Goal: Task Accomplishment & Management: Contribute content

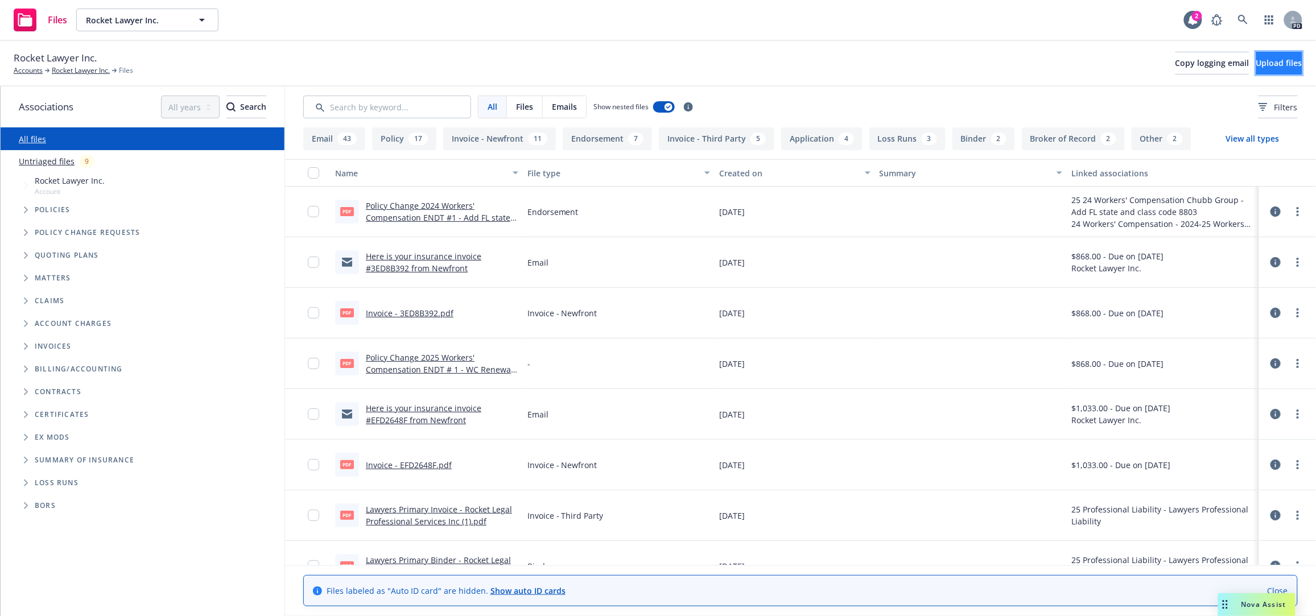
click at [1256, 58] on span "Upload files" at bounding box center [1279, 62] width 46 height 11
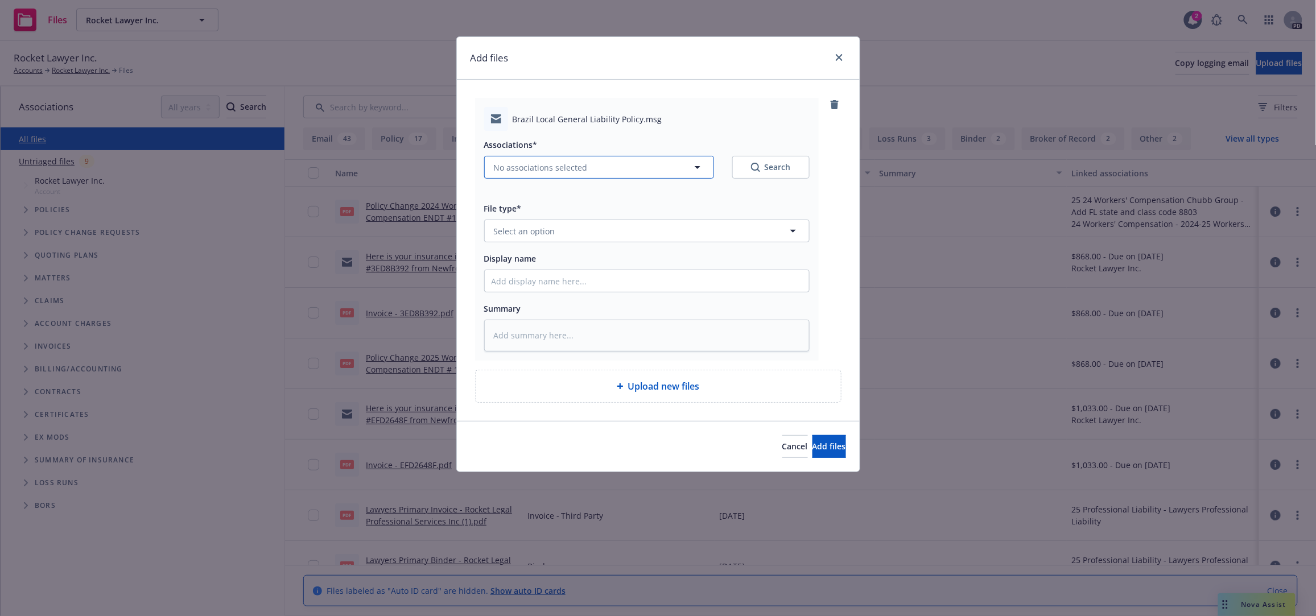
click at [698, 167] on icon "button" at bounding box center [697, 167] width 6 height 3
type textarea "x"
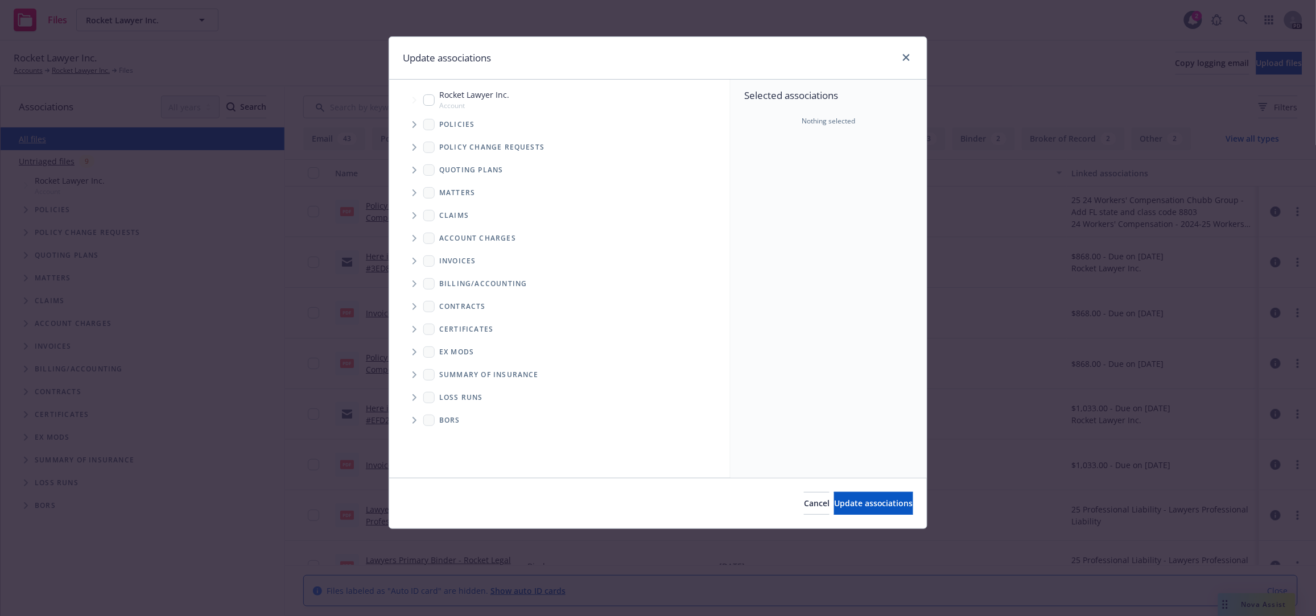
click at [428, 102] on input "Tree Example" at bounding box center [428, 99] width 11 height 11
checkbox input "true"
click at [843, 504] on span "Update associations" at bounding box center [873, 503] width 79 height 11
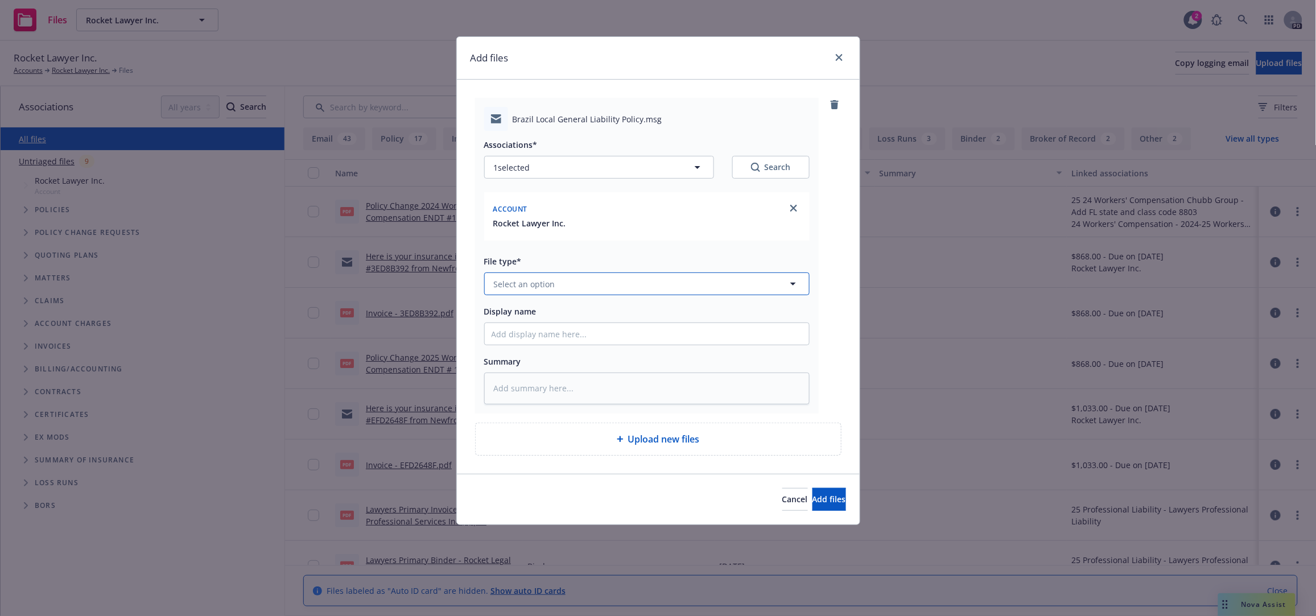
click at [792, 284] on icon "button" at bounding box center [793, 284] width 6 height 3
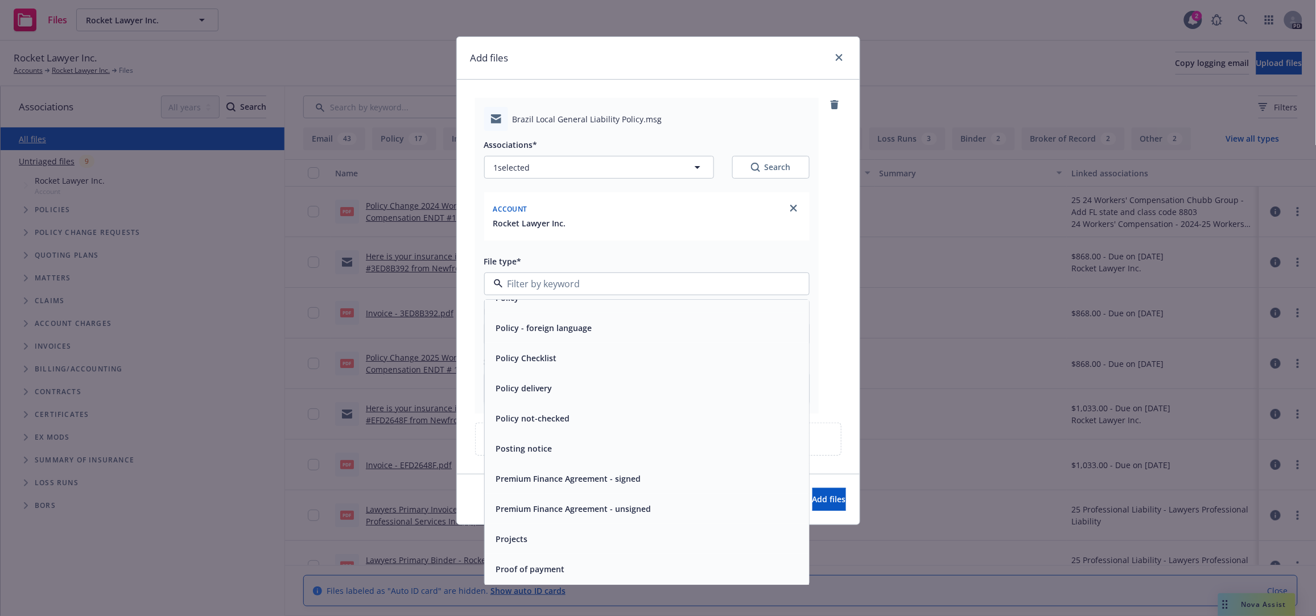
scroll to position [3741, 0]
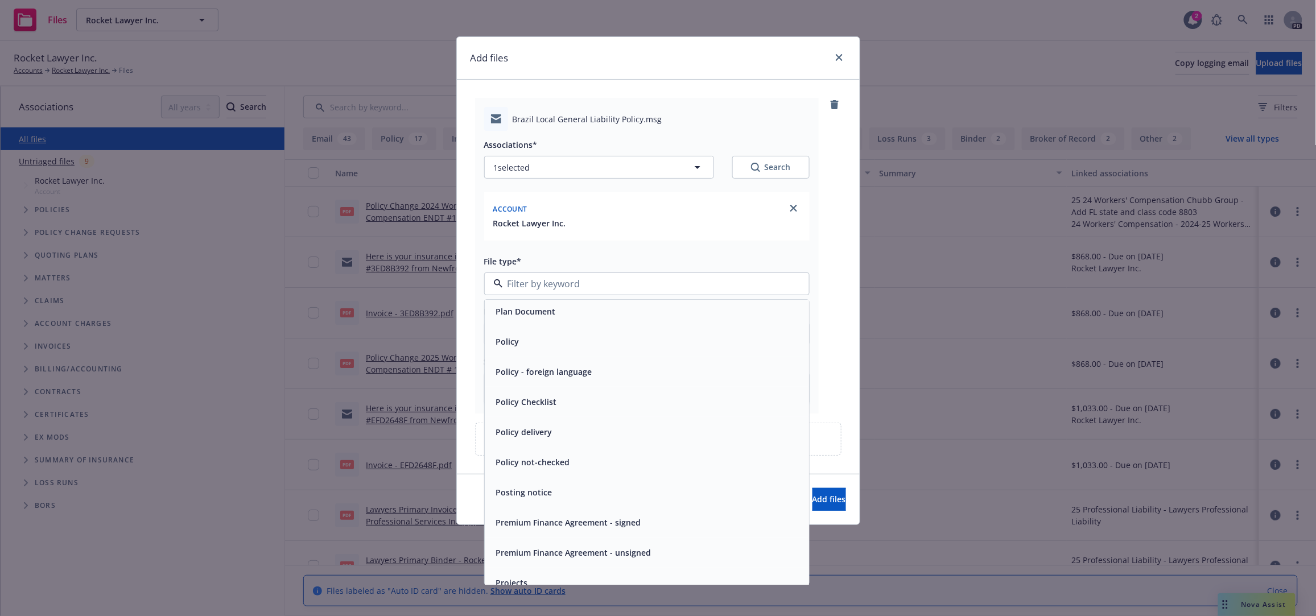
click at [532, 431] on span "Policy delivery" at bounding box center [524, 433] width 56 height 12
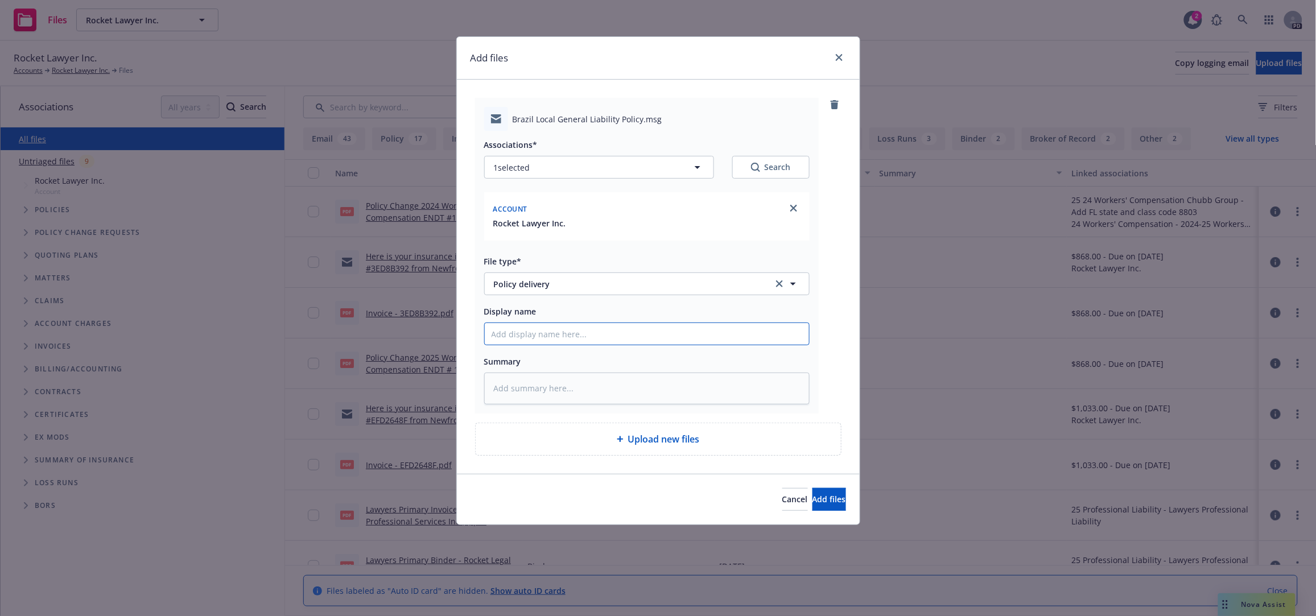
click at [623, 334] on input "Display name" at bounding box center [647, 334] width 324 height 22
type textarea "x"
type input "2"
type textarea "x"
type input "20"
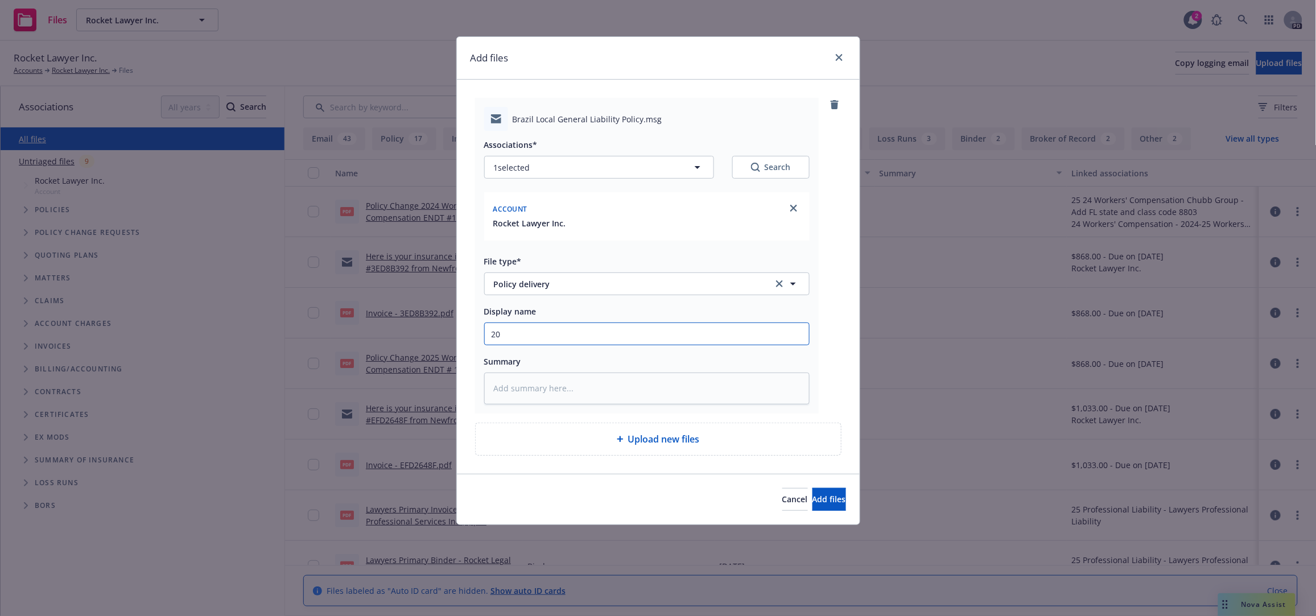
type textarea "x"
type input "202"
type textarea "x"
type input "2025"
type textarea "x"
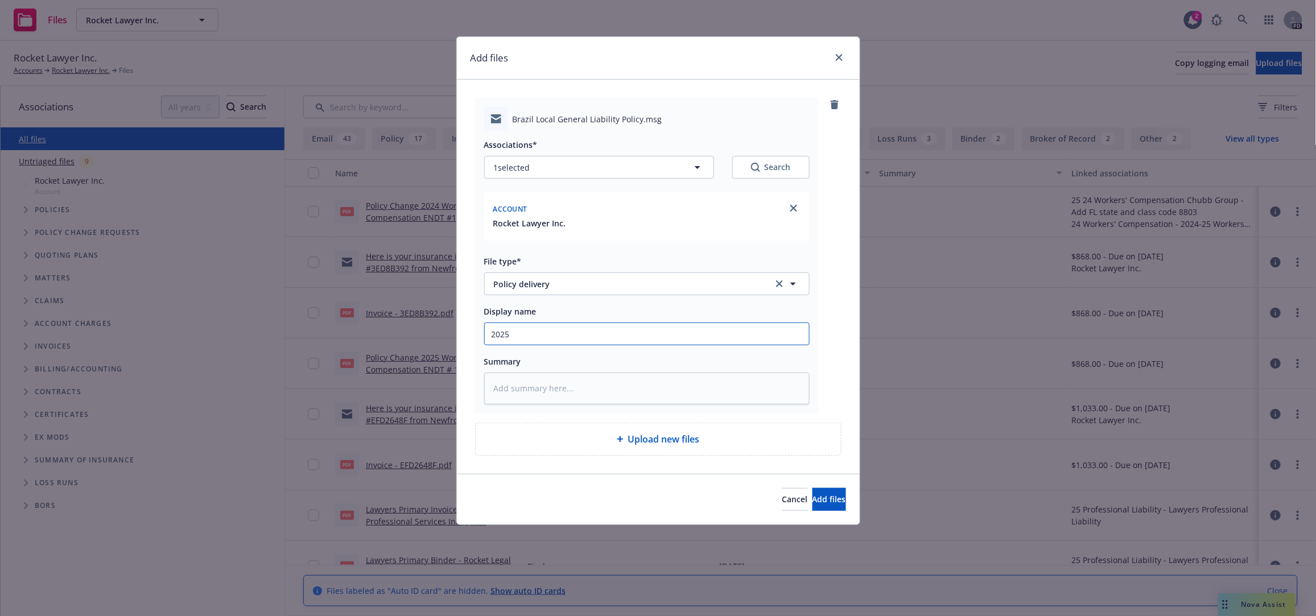
type input "2025-"
type textarea "x"
type input "2025-2"
type textarea "x"
type input "2025-26"
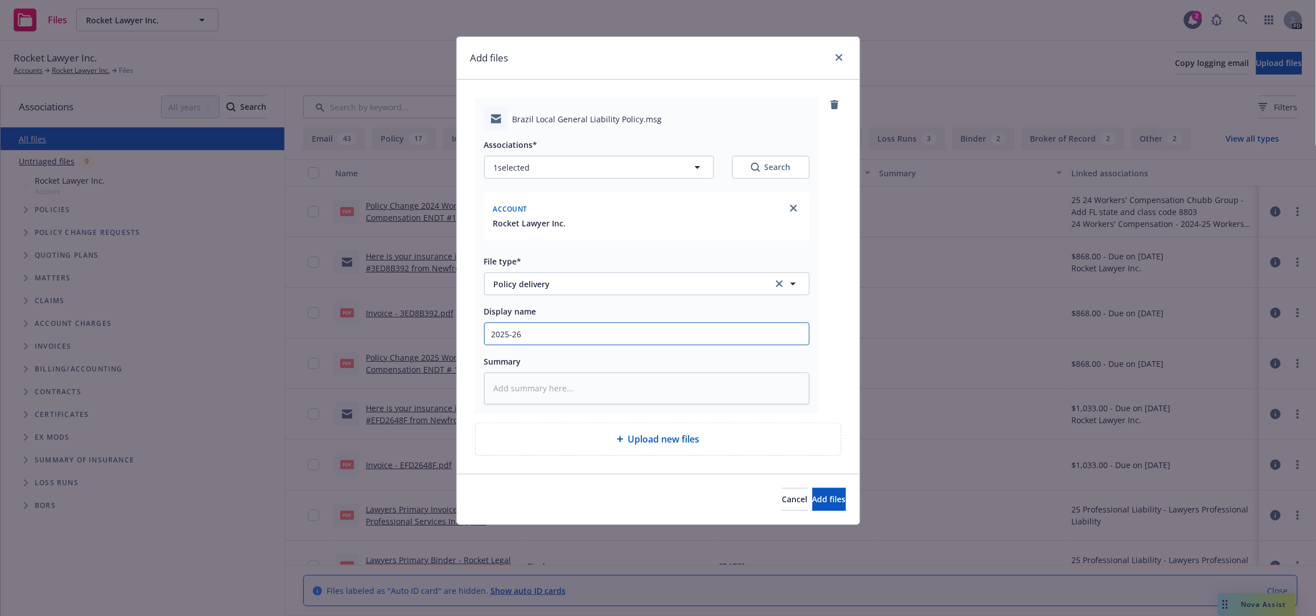
type textarea "x"
type input "2025-26"
type textarea "x"
type input "2025-26 B"
type textarea "x"
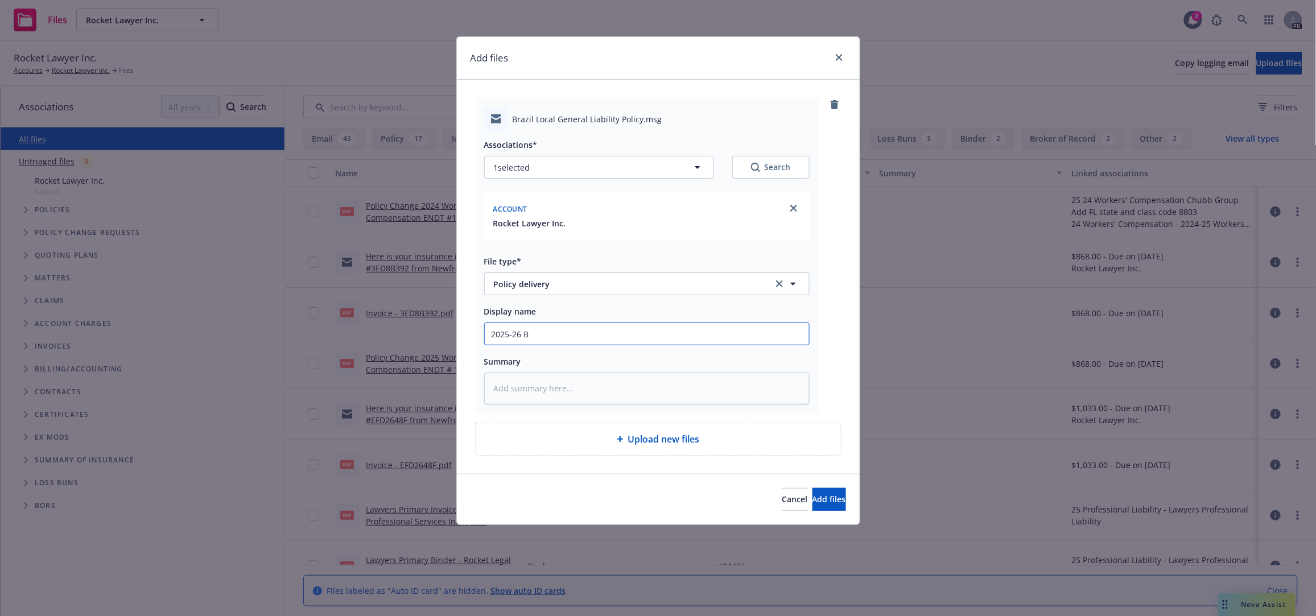
type input "2025-26 Br"
type textarea "x"
type input "2025-26 Bra"
type textarea "x"
type input "2025-26 Braz"
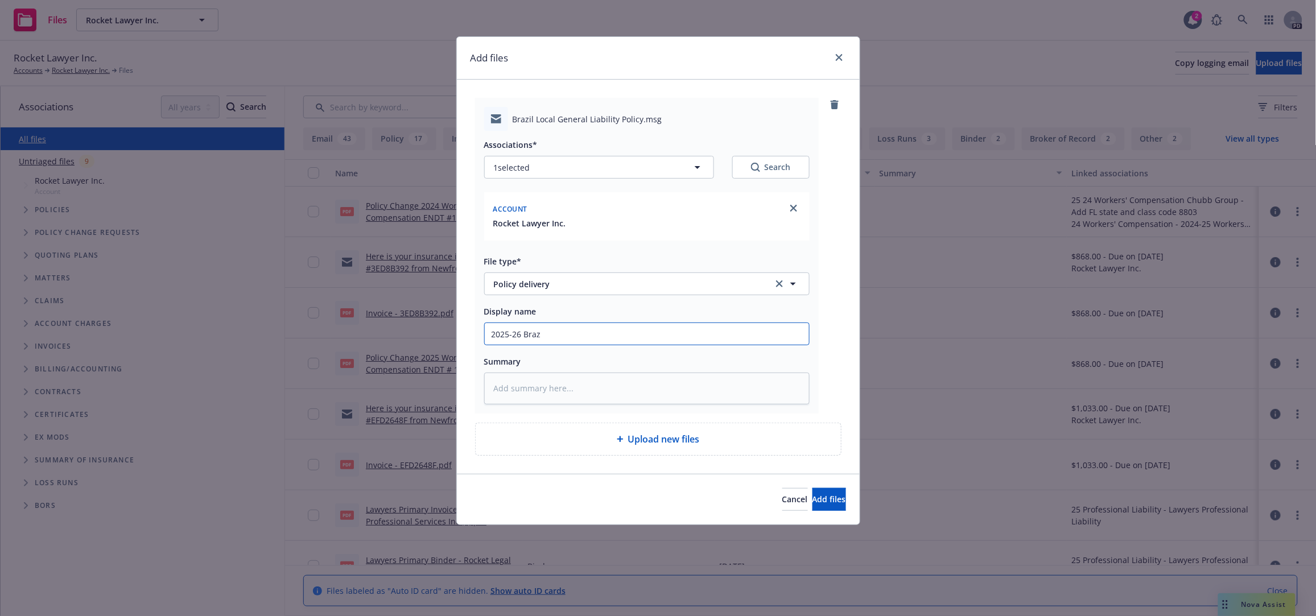
type textarea "x"
type input "2025-26 Brazi"
type textarea "x"
type input "2025-26 Brazil"
type textarea "x"
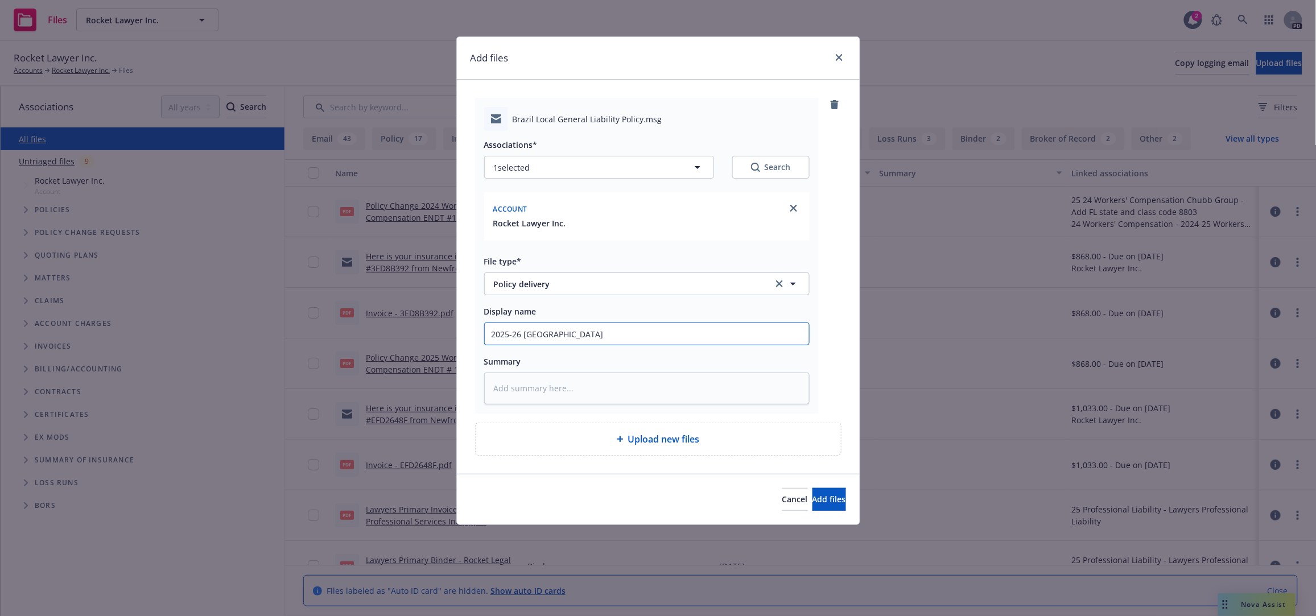
type input "2025-26 Brazil"
type textarea "x"
type input "2025-26 Brazil L"
type textarea "x"
type input "2025-26 Brazil Lo"
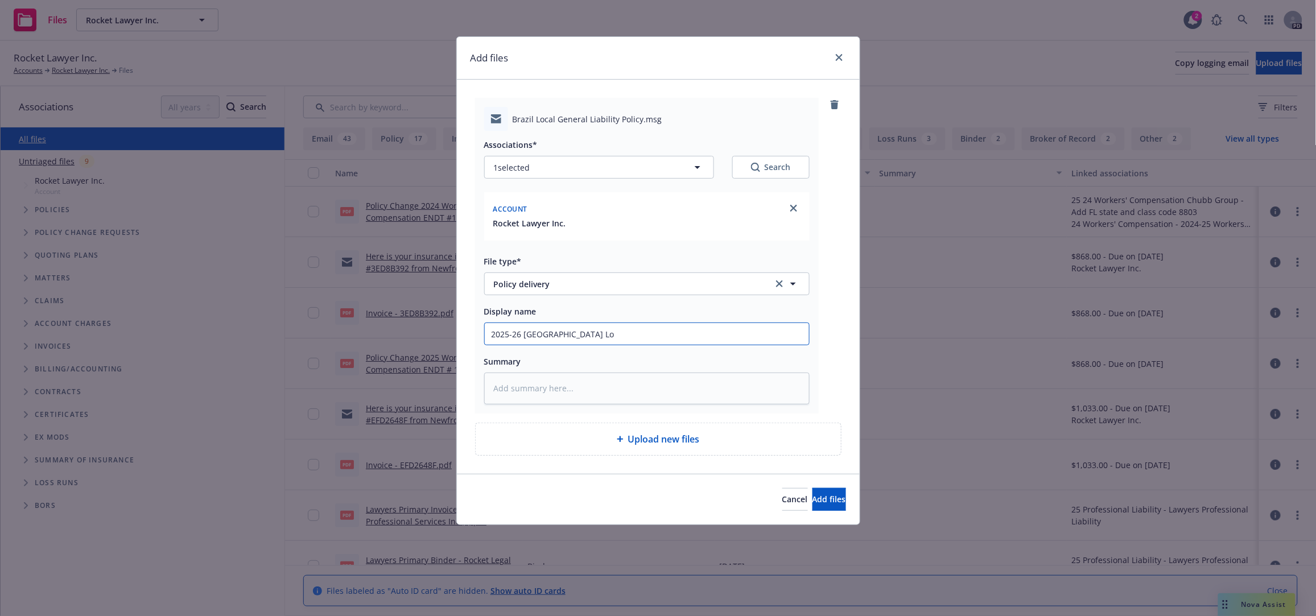
type textarea "x"
type input "2025-26 Brazil Loc"
type textarea "x"
type input "2025-26 Brazil Loca"
type textarea "x"
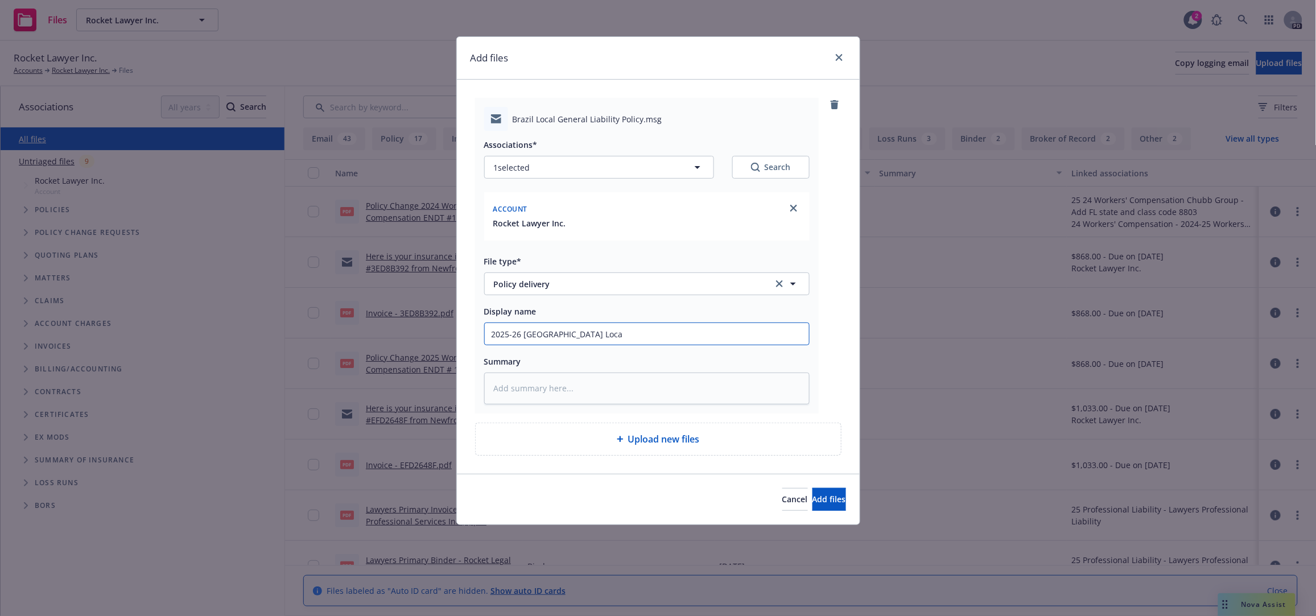
type input "2025-26 Brazil Local"
type textarea "x"
type input "2025-26 Brazil Local"
type textarea "x"
type input "2025-26 Brazil Local G"
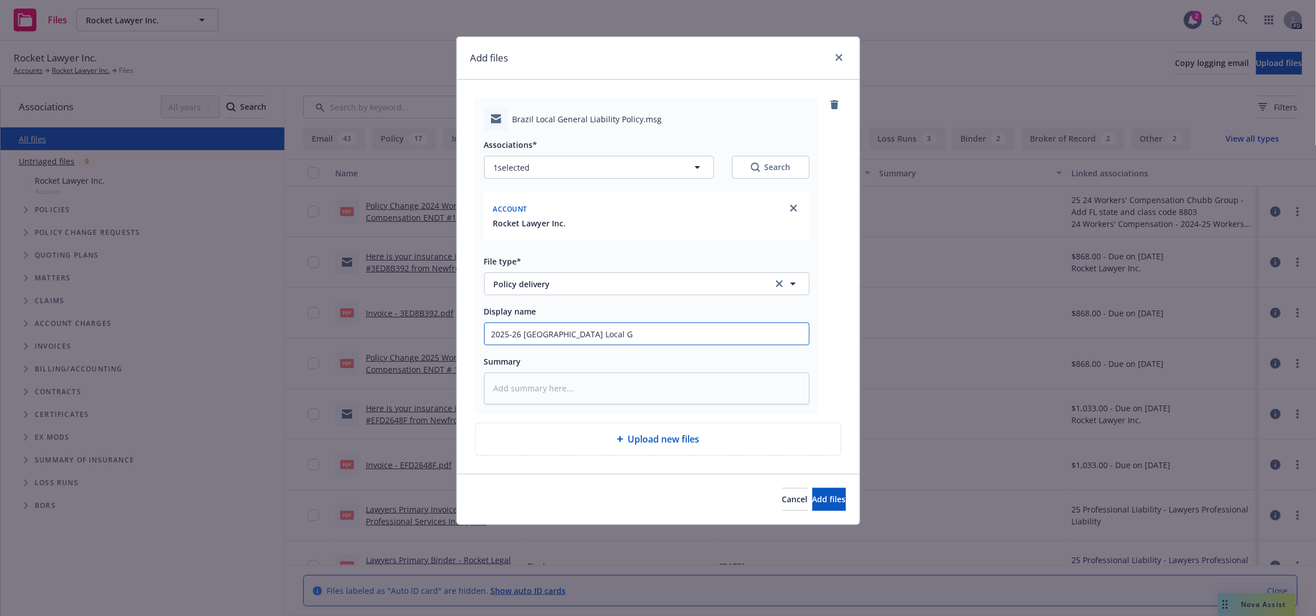
type textarea "x"
type input "2025-26 Brazil Local GL"
type textarea "x"
type input "2025-26 Brazil Local GL"
type textarea "x"
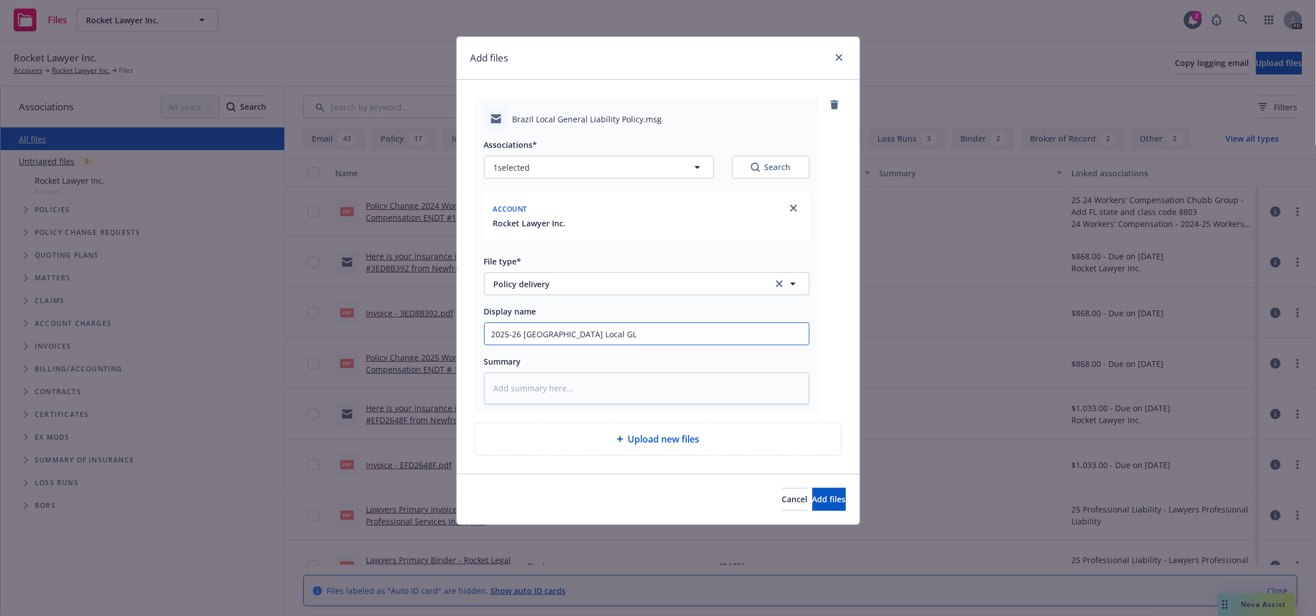
type input "2025-26 Brazil Local GL p"
type textarea "x"
type input "2025-26 Brazil Local GL po"
type textarea "x"
type input "2025-26 Brazil Local GL pol"
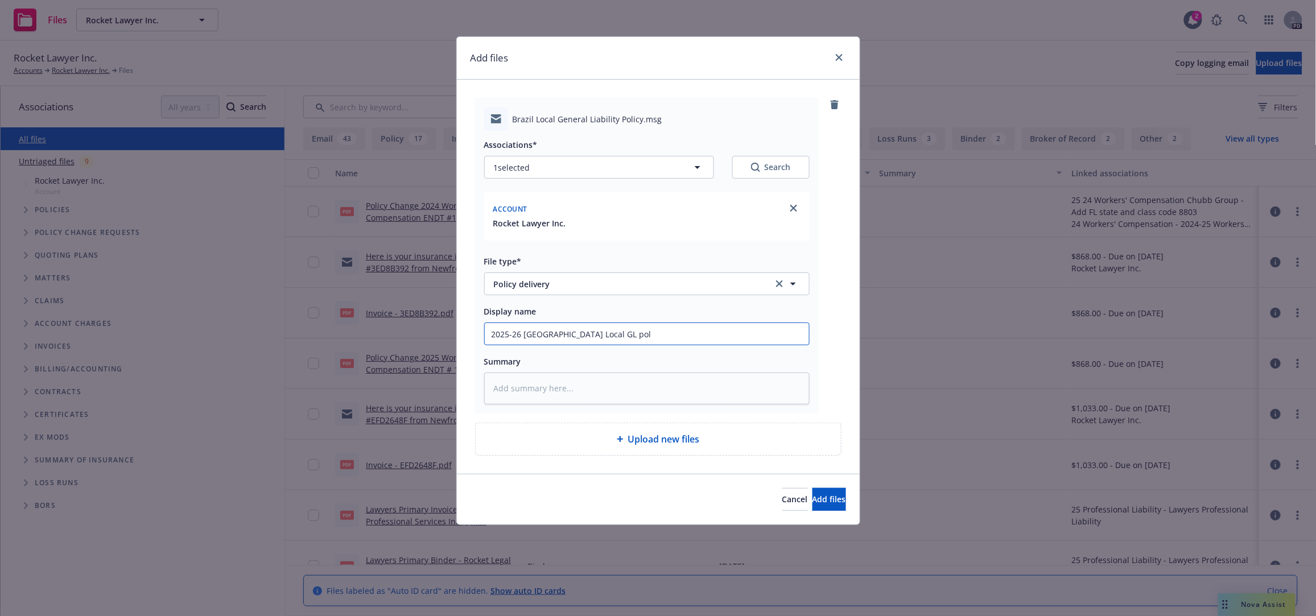
type textarea "x"
type input "2025-26 Brazil Local GL poli"
type textarea "x"
type input "2025-26 Brazil Local GL polic"
type textarea "x"
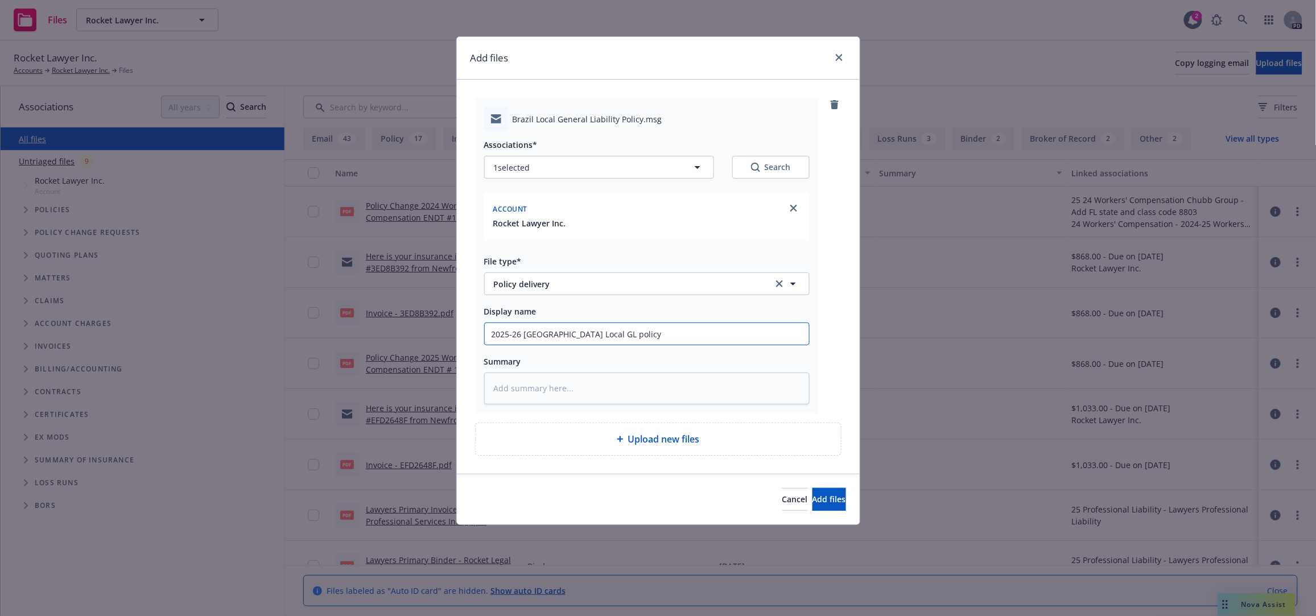
type input "2025-26 Brazil Local GL policy"
click at [536, 388] on textarea at bounding box center [646, 389] width 325 height 32
click at [498, 384] on textarea at bounding box center [646, 389] width 325 height 32
type textarea "x"
type textarea "P"
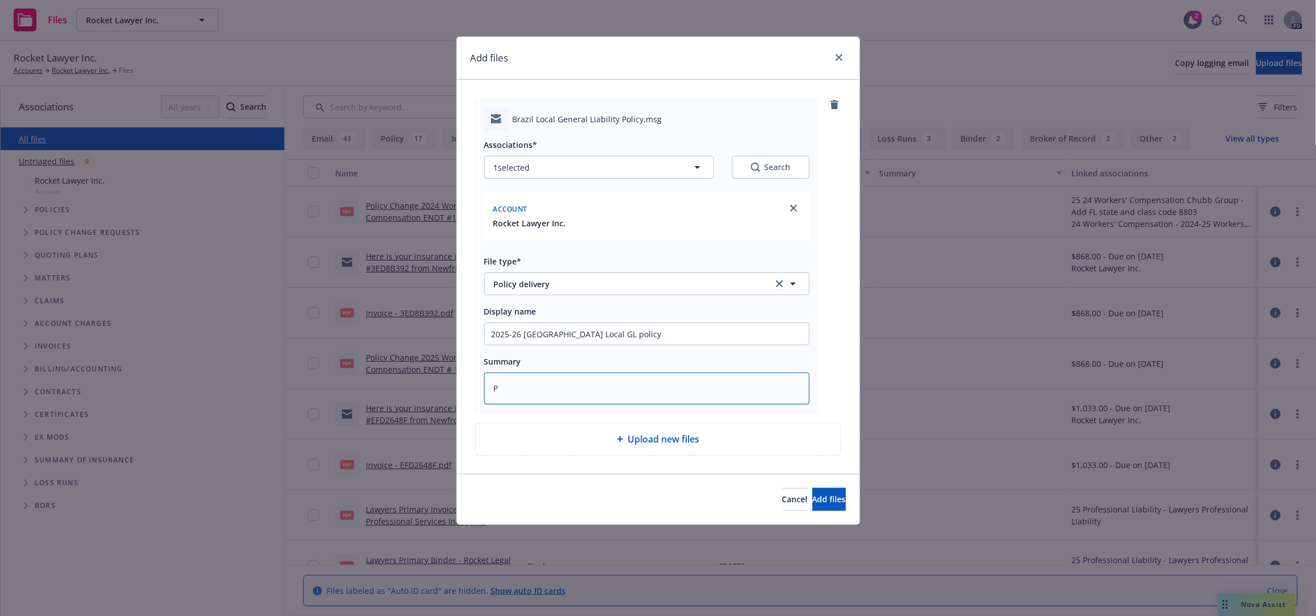
type textarea "x"
type textarea "Po"
type textarea "x"
type textarea "Pol"
type textarea "x"
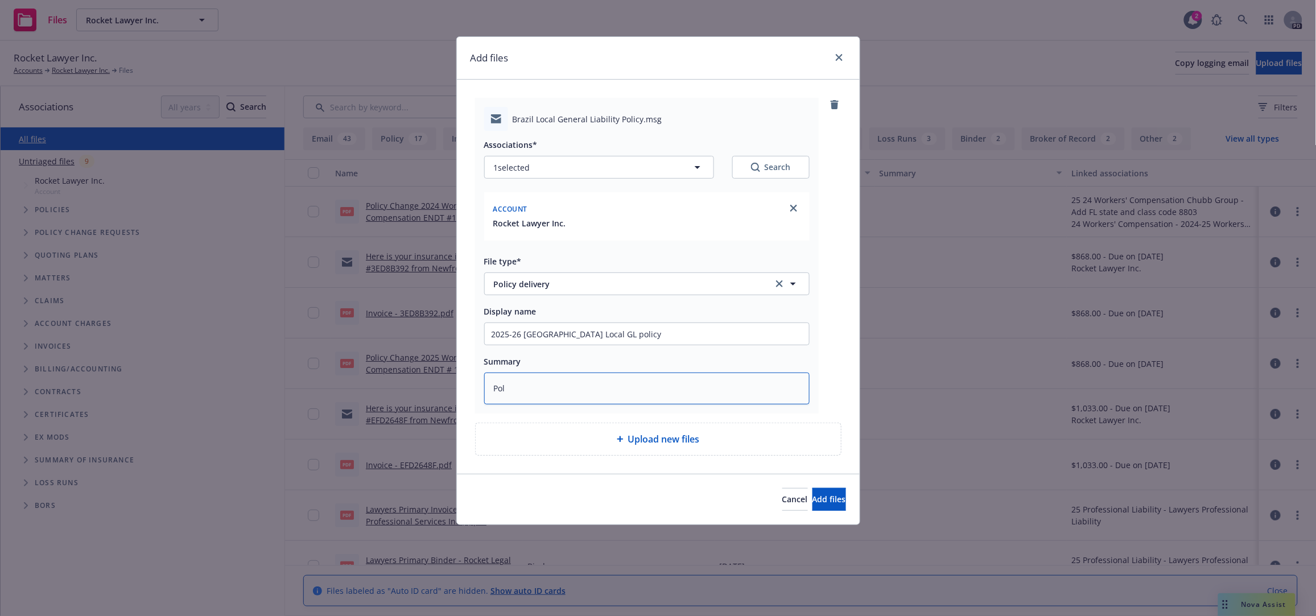
type textarea "Poli"
type textarea "x"
type textarea "Polic"
type textarea "x"
type textarea "Policy"
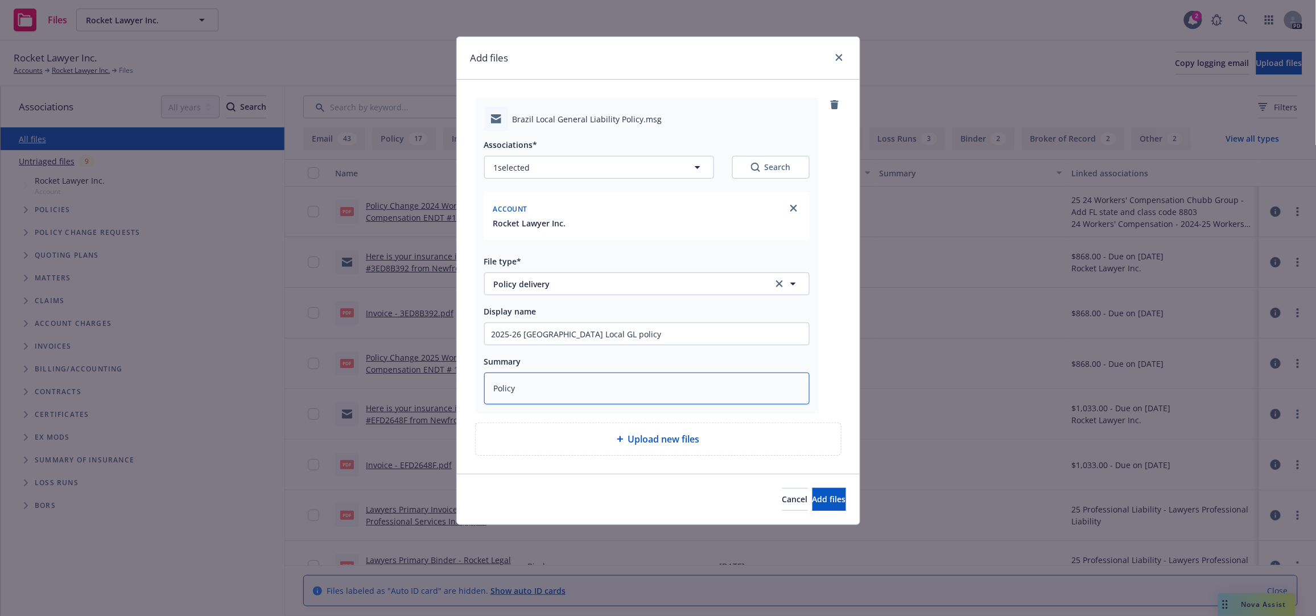
type textarea "x"
type textarea "Policy"
type textarea "x"
type textarea "Policy a"
type textarea "x"
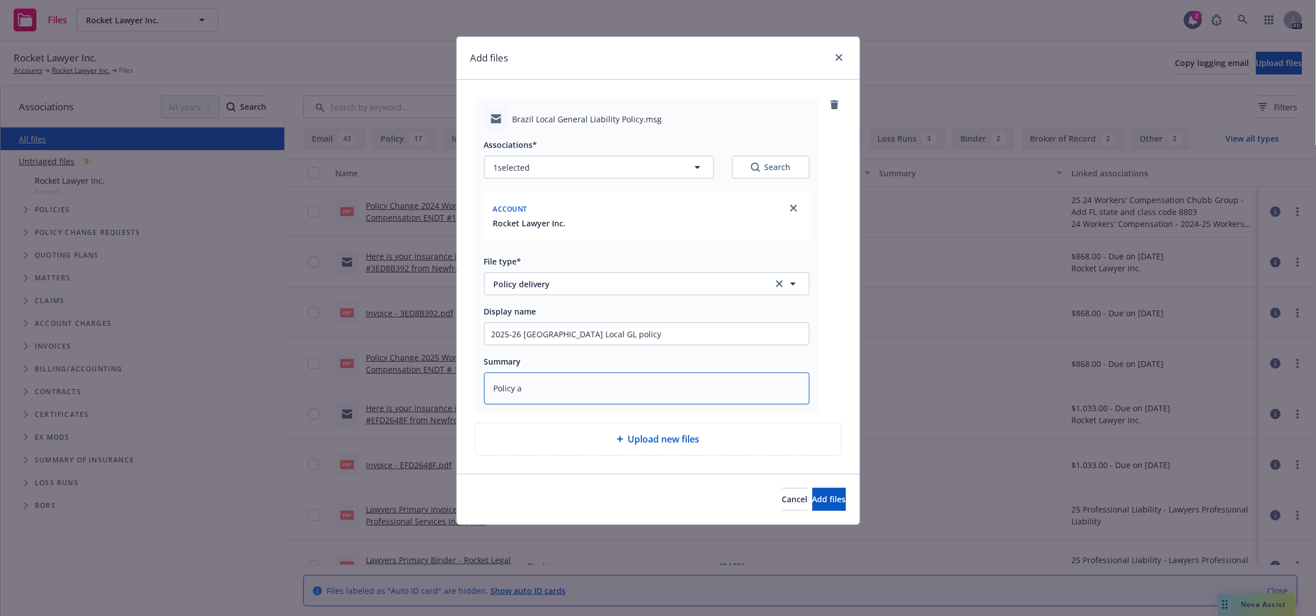
type textarea "Policy an"
type textarea "x"
type textarea "Policy and"
type textarea "x"
type textarea "Policy and"
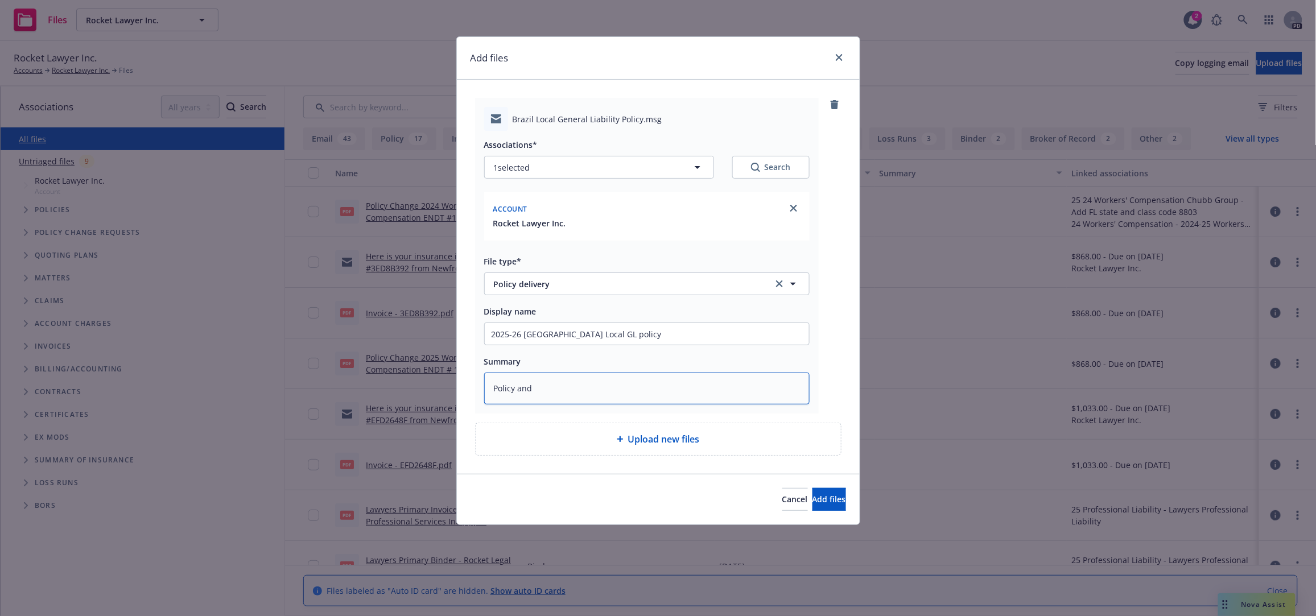
type textarea "x"
type textarea "Policy and I"
type textarea "x"
type textarea "Policy and In"
type textarea "x"
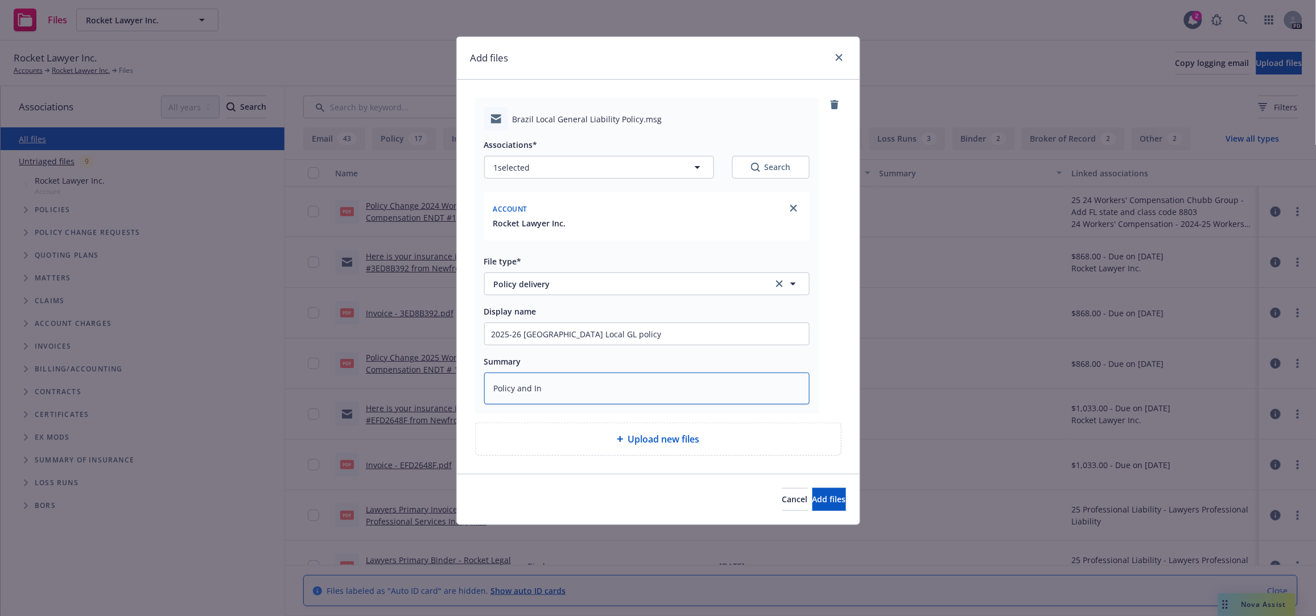
type textarea "Policy and Inv"
type textarea "x"
type textarea "Policy and Invo"
type textarea "x"
type textarea "Policy and Invoic"
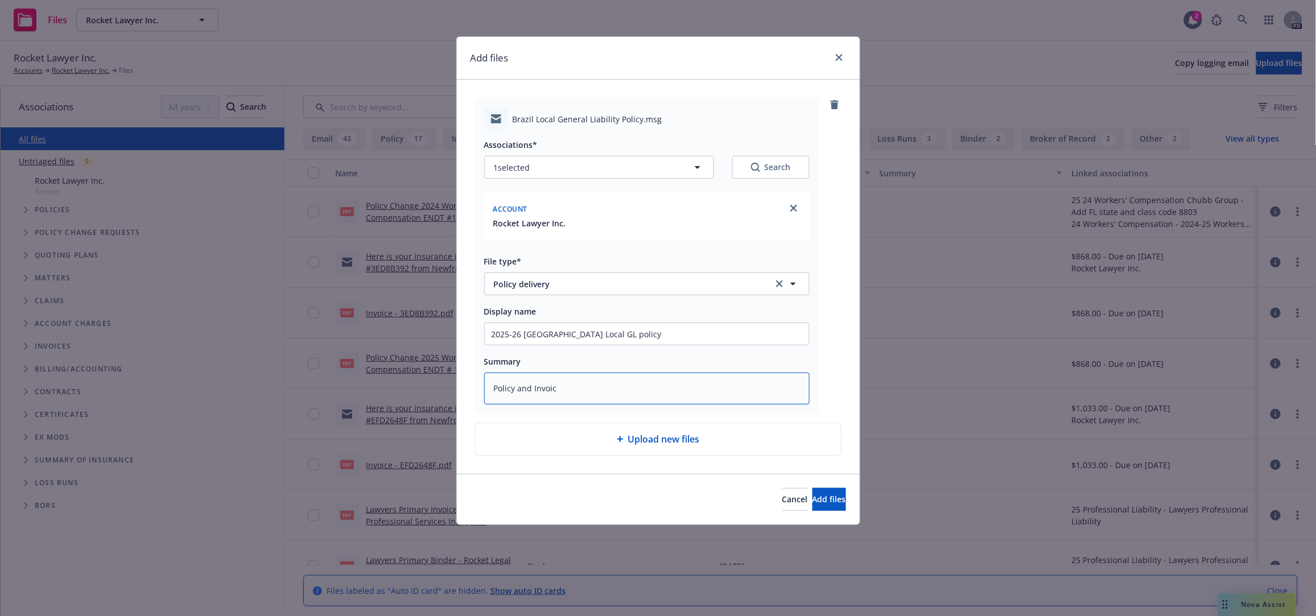
type textarea "x"
type textarea "Policy and Invoice"
type textarea "x"
type textarea "Policy and Invoice"
type textarea "x"
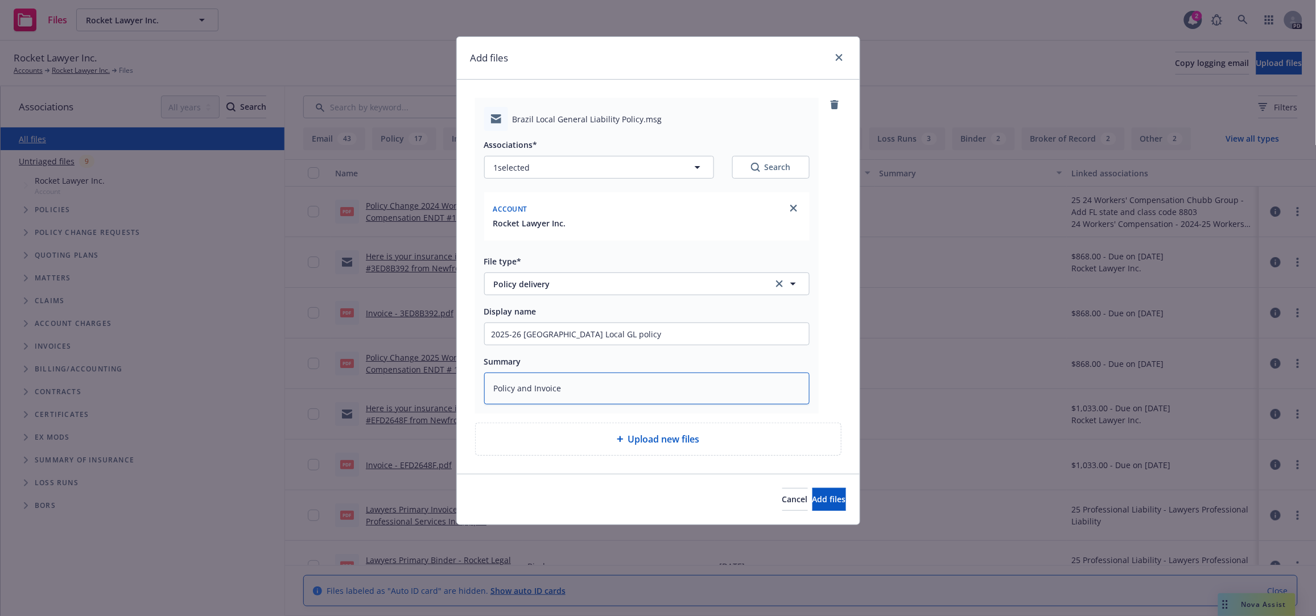
type textarea "Policy and Invoice s"
type textarea "x"
type textarea "Policy and Invoice se"
type textarea "x"
type textarea "Policy and Invoice sen"
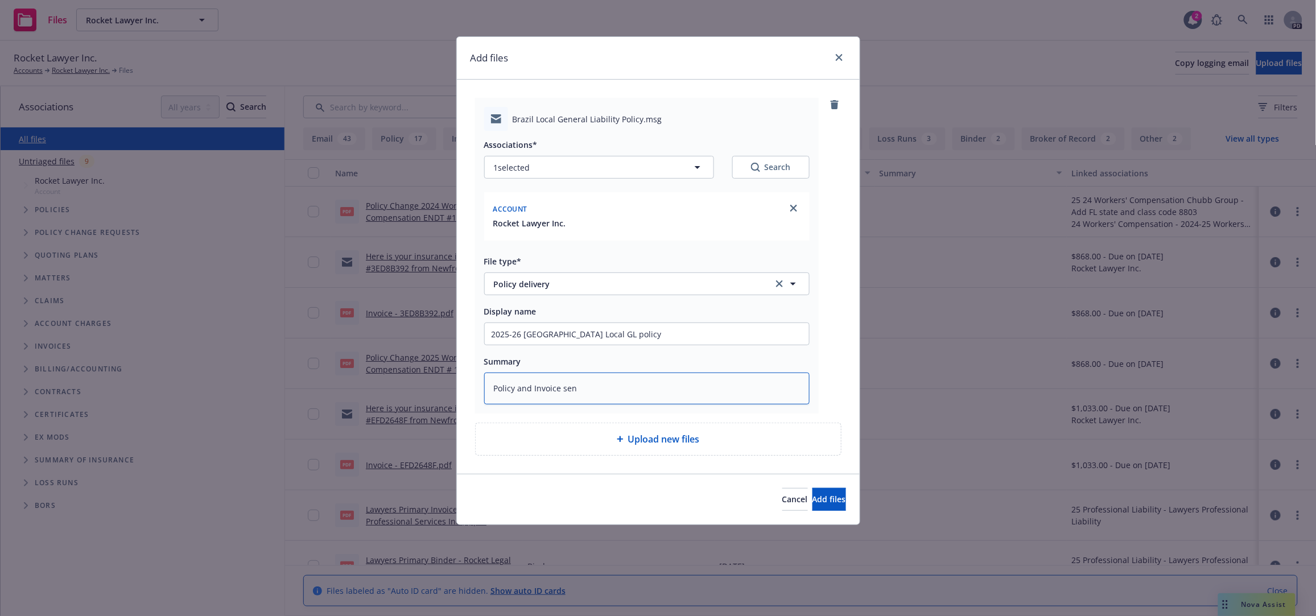
type textarea "x"
type textarea "Policy and Invoice sent"
type textarea "x"
type textarea "Policy and Invoice sent"
type textarea "x"
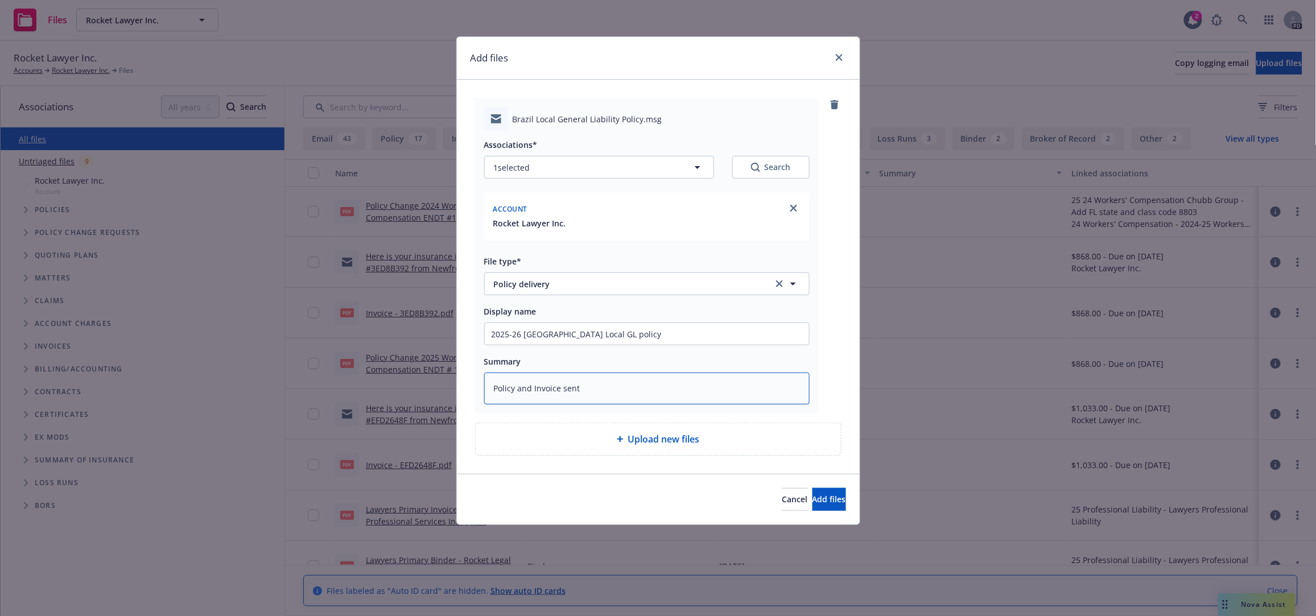
type textarea "Policy and Invoice sent t"
type textarea "x"
type textarea "Policy and Invoice sent to"
type textarea "x"
type textarea "Policy and Invoice sent to"
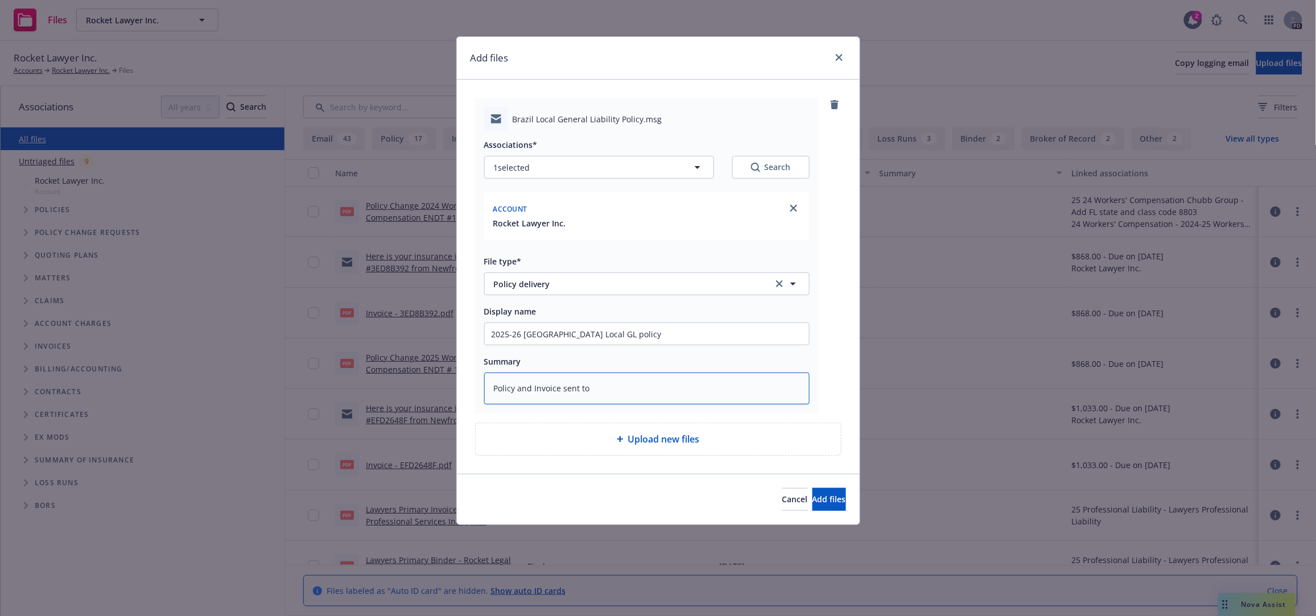
type textarea "x"
type textarea "Policy and Invoice sent to i"
type textarea "x"
type textarea "Policy and Invoice sent to in"
type textarea "x"
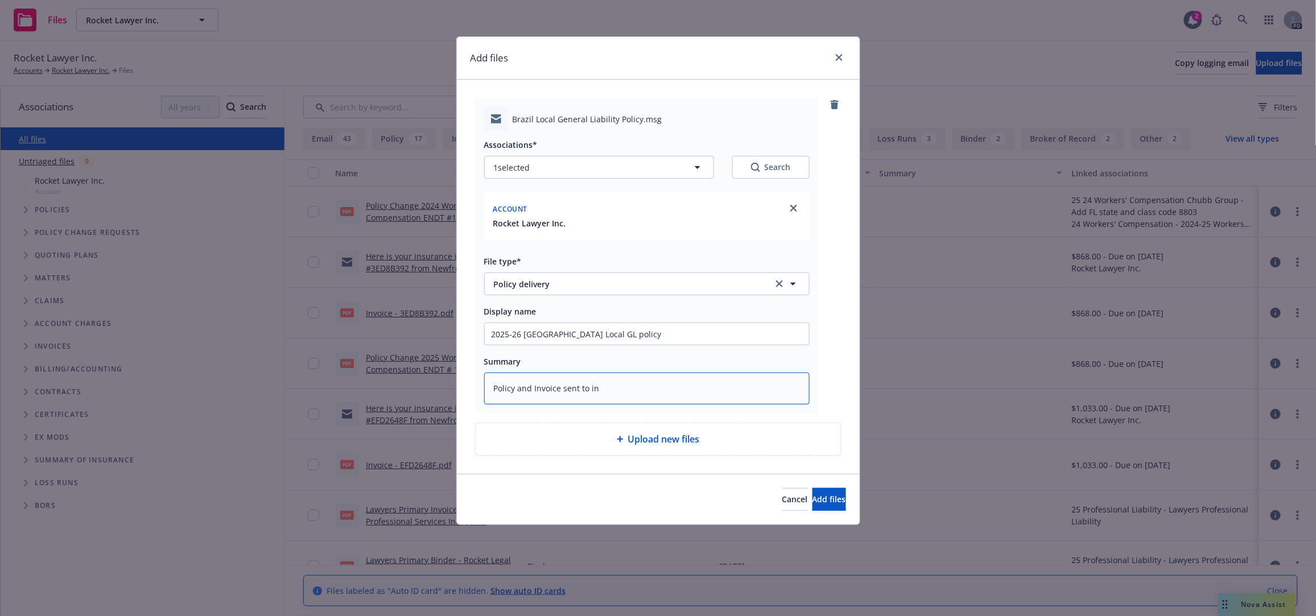
type textarea "Policy and Invoice sent to ins"
type textarea "x"
type textarea "Policy and Invoice sent to insu"
type textarea "x"
type textarea "Policy and Invoice sent to insur"
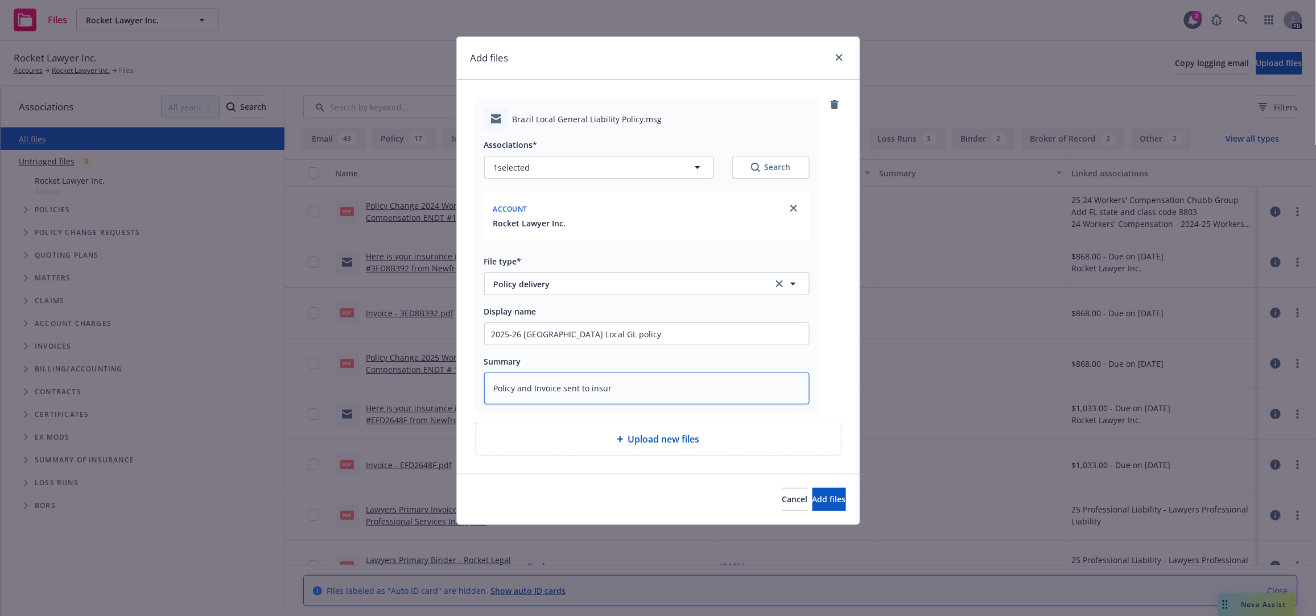
type textarea "x"
type textarea "Policy and Invoice sent to insure"
type textarea "x"
type textarea "Policy and Invoice sent to insured"
click at [812, 493] on button "Add files" at bounding box center [829, 499] width 34 height 23
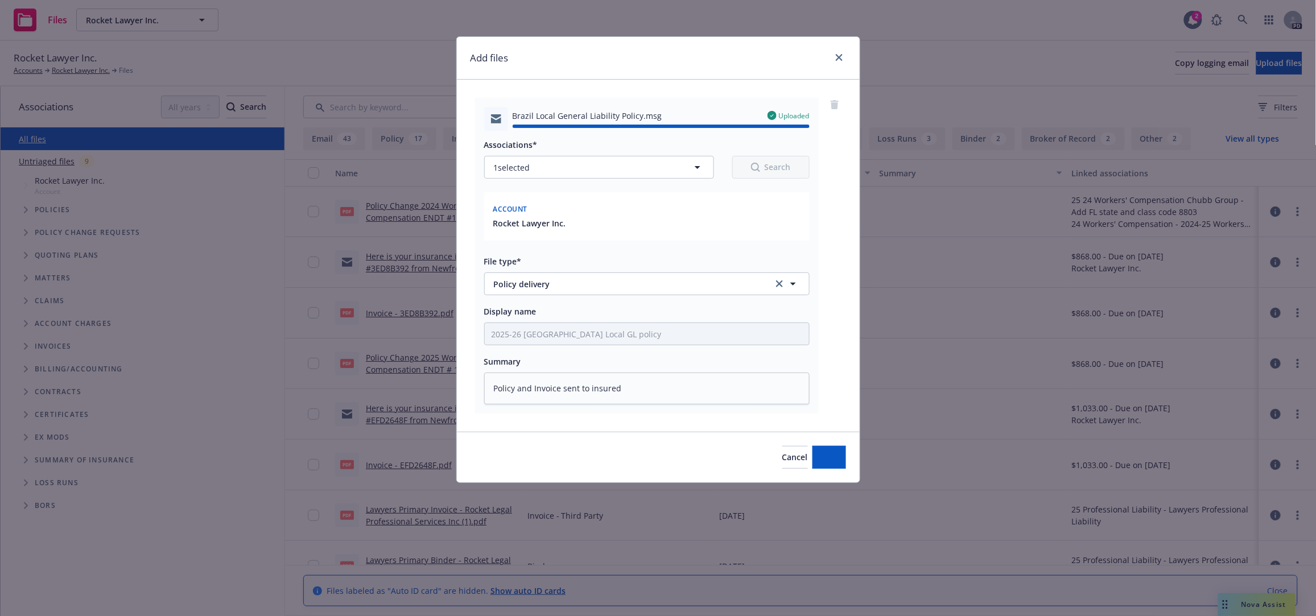
type textarea "x"
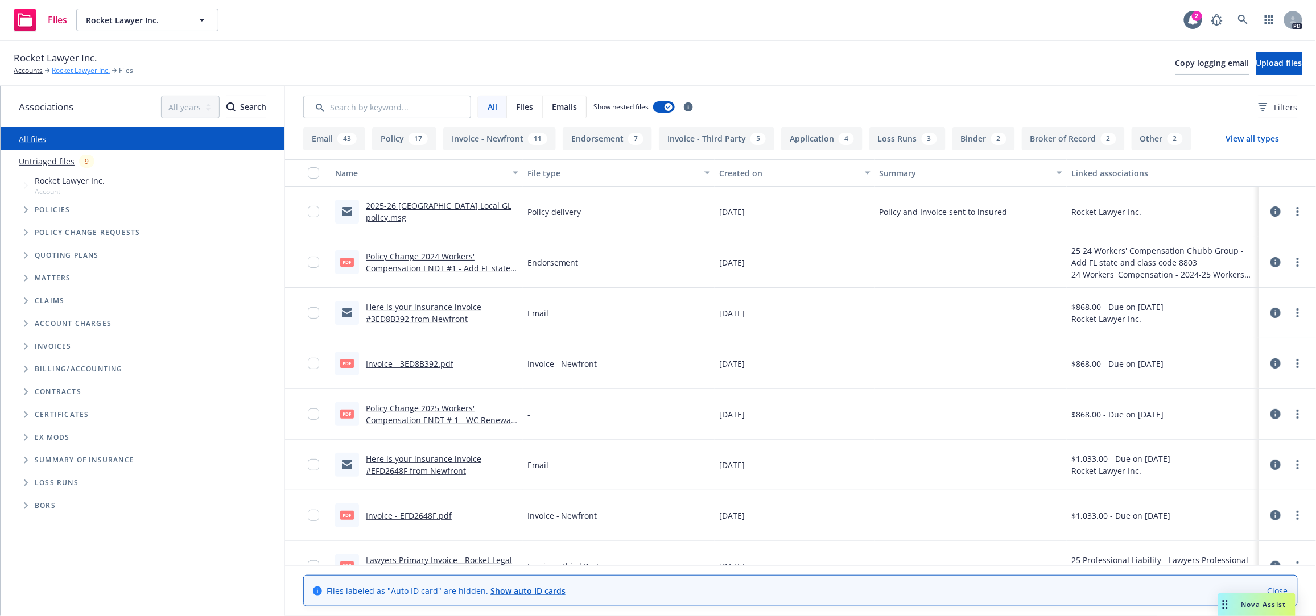
click at [75, 67] on link "Rocket Lawyer Inc." at bounding box center [81, 70] width 58 height 10
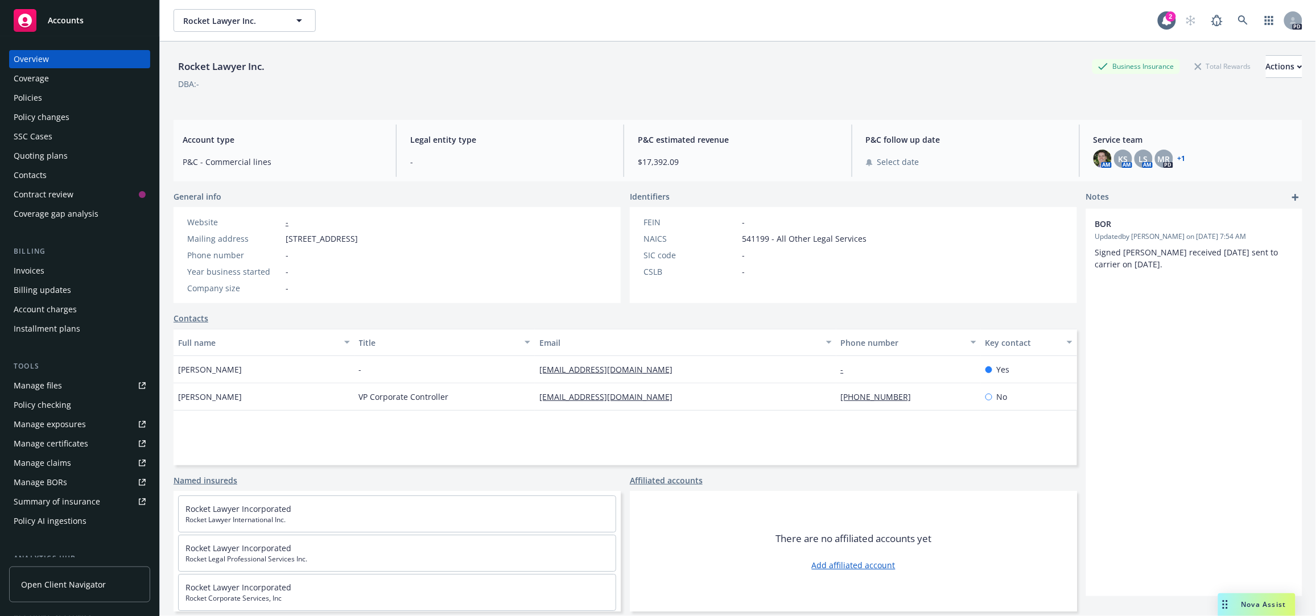
click at [30, 131] on div "SSC Cases" at bounding box center [33, 136] width 39 height 18
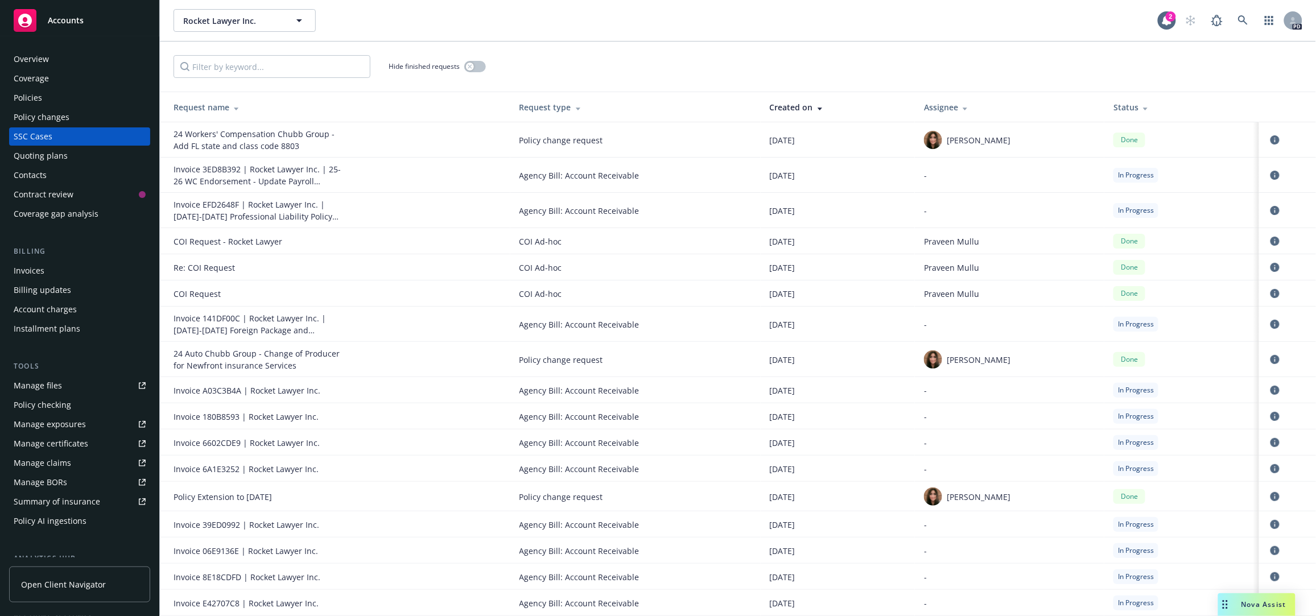
click at [69, 20] on span "Accounts" at bounding box center [66, 20] width 36 height 9
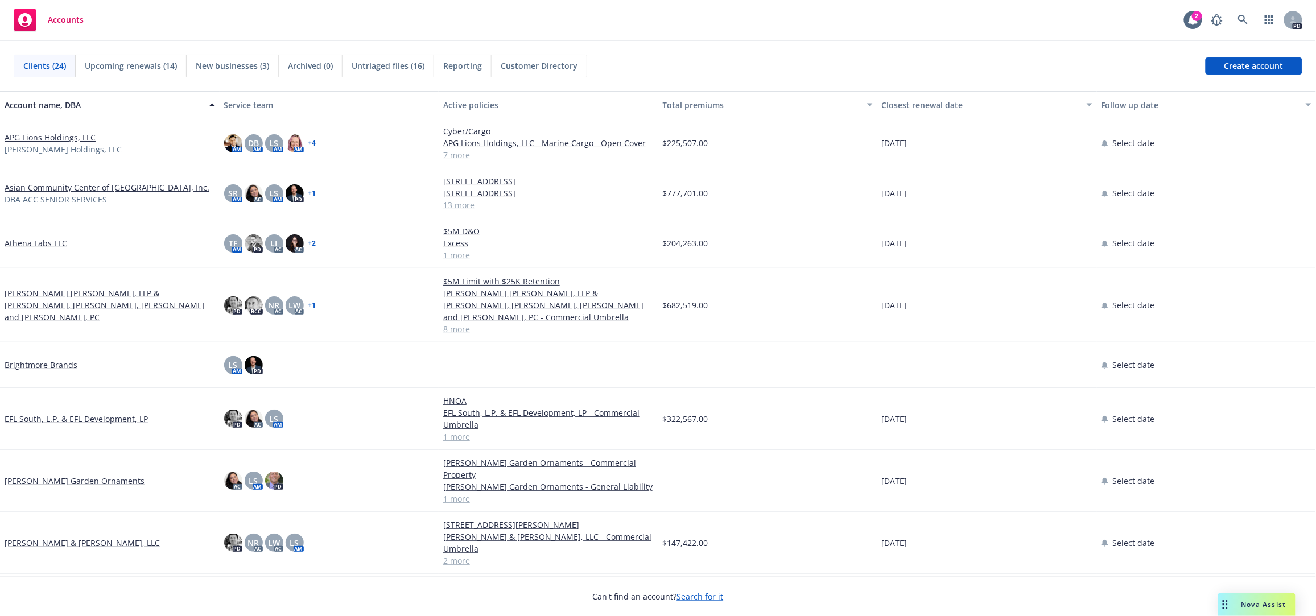
click at [60, 18] on span "Accounts" at bounding box center [66, 19] width 36 height 9
click at [34, 65] on span "Clients (24)" at bounding box center [44, 66] width 43 height 12
click at [35, 60] on span "Clients (24)" at bounding box center [44, 66] width 43 height 12
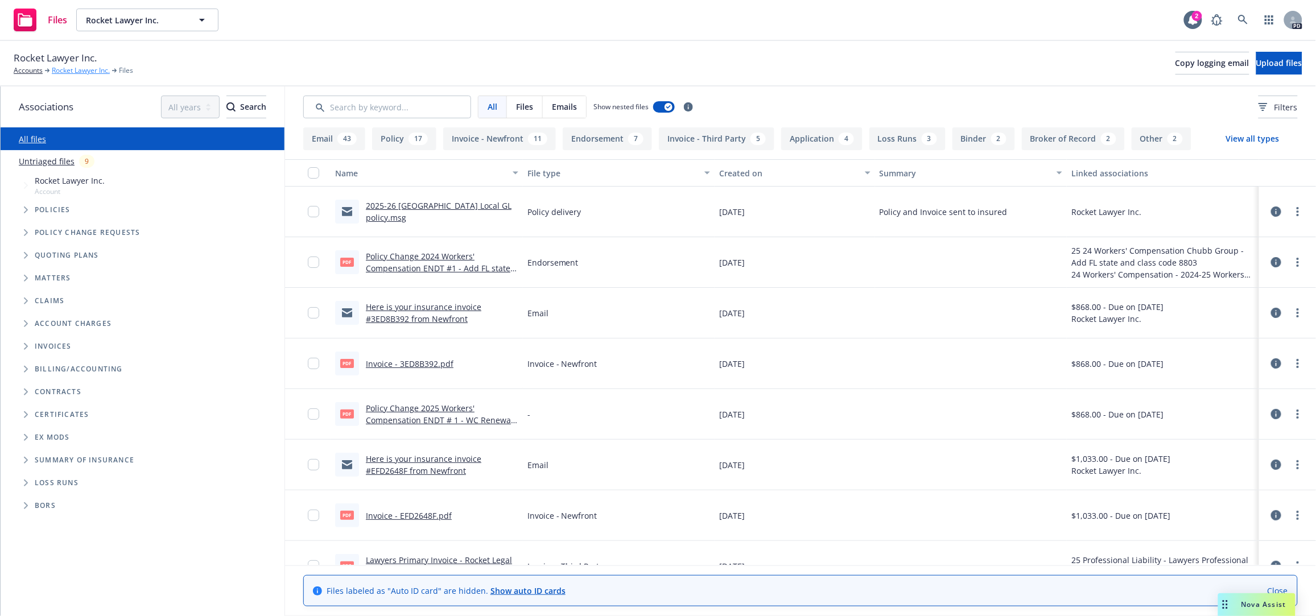
click at [61, 67] on link "Rocket Lawyer Inc." at bounding box center [81, 70] width 58 height 10
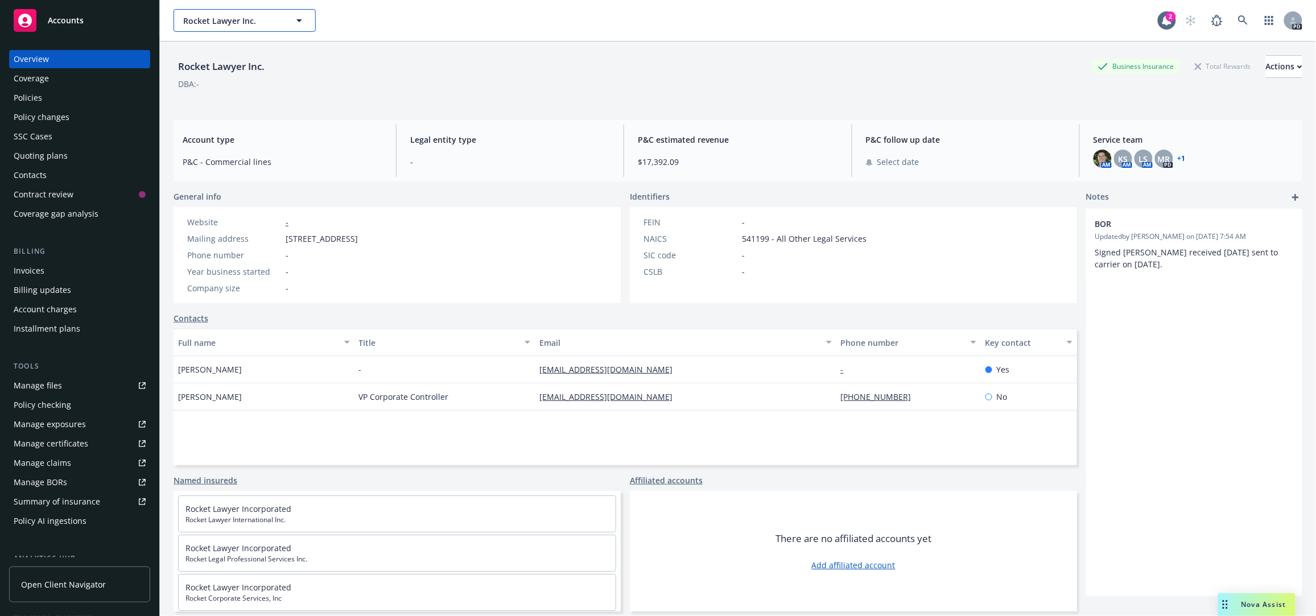
click at [296, 23] on icon "button" at bounding box center [299, 21] width 14 height 14
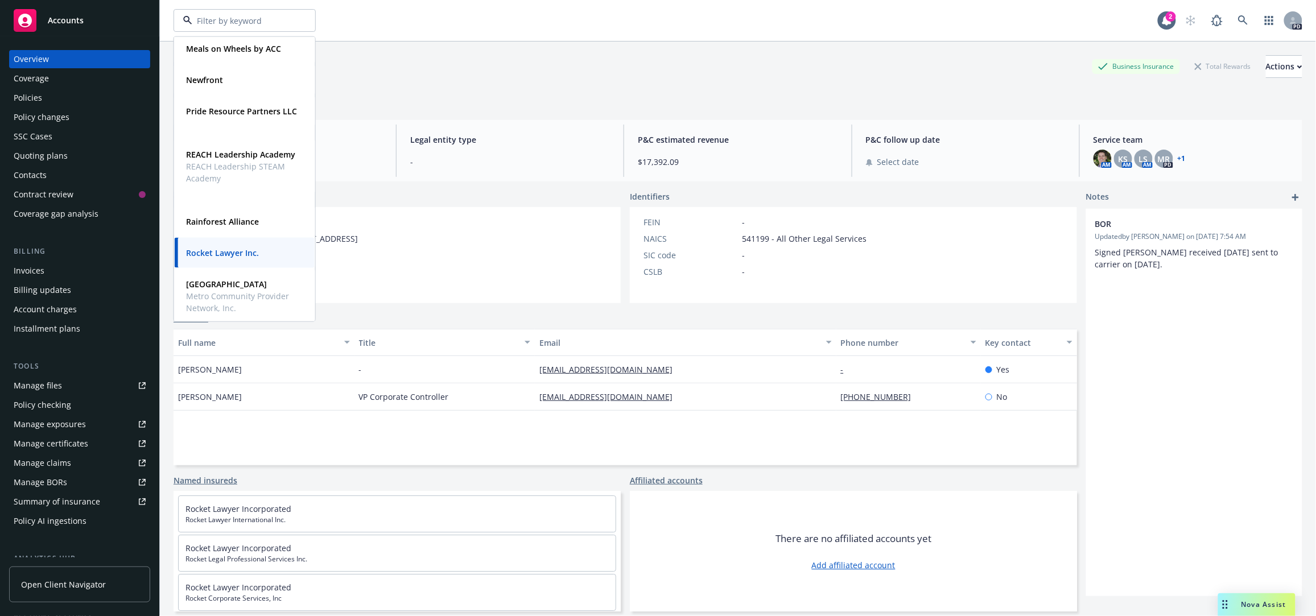
scroll to position [646, 0]
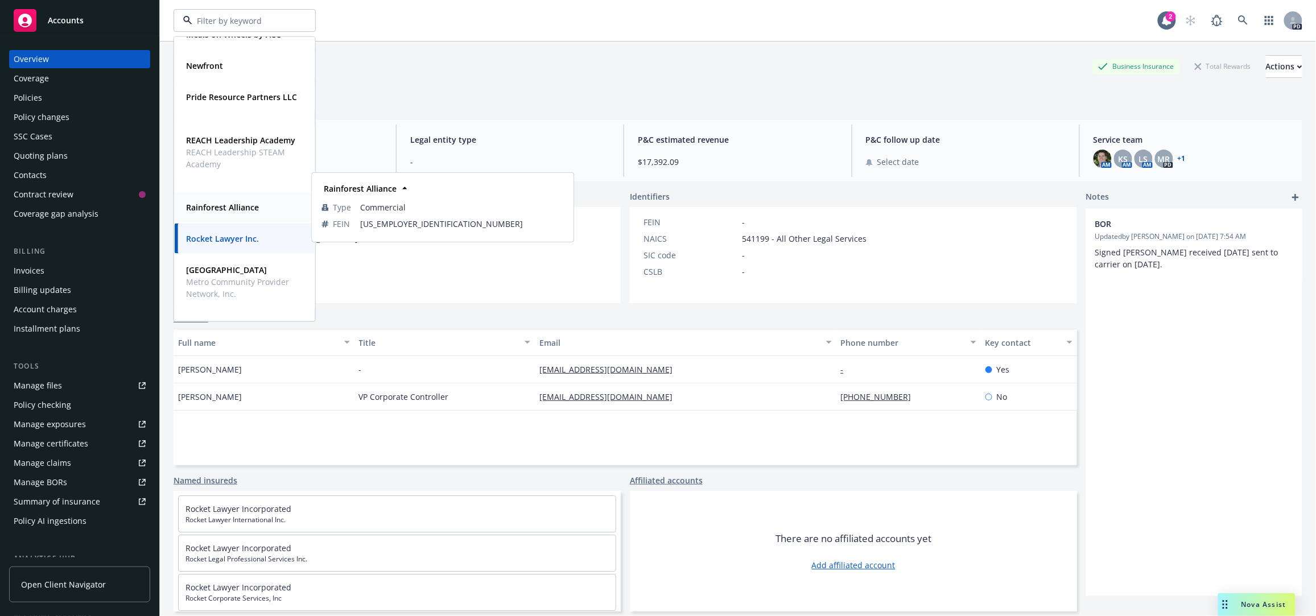
click at [208, 210] on strong "Rainforest Alliance" at bounding box center [222, 207] width 73 height 11
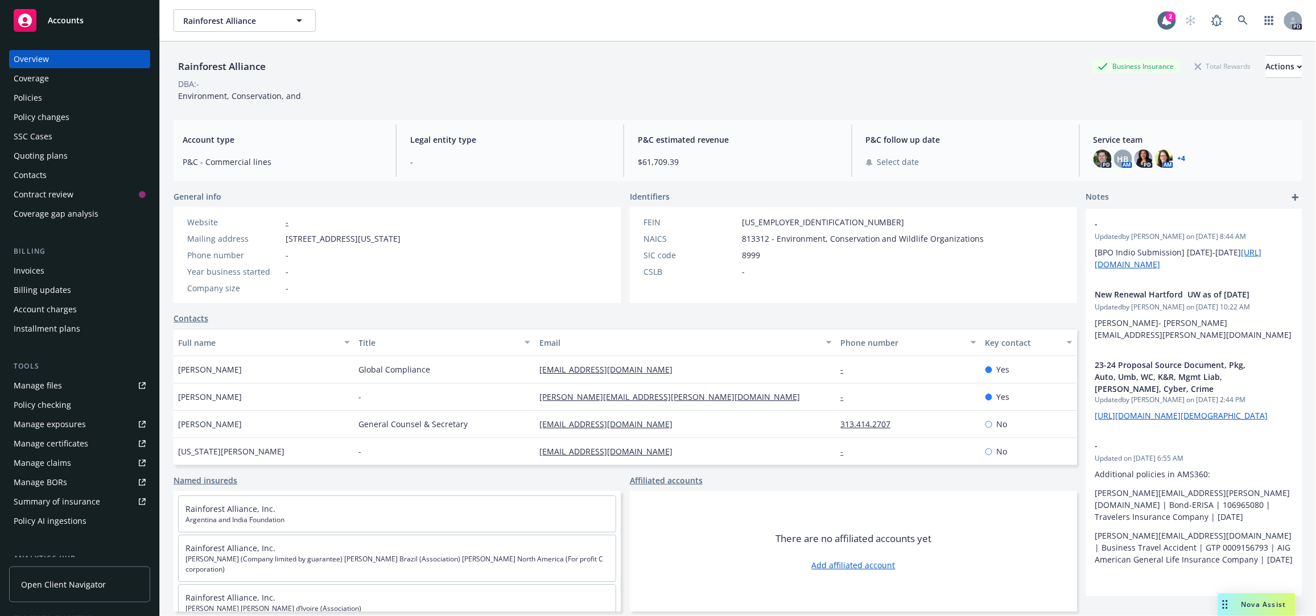
click at [27, 95] on div "Policies" at bounding box center [28, 98] width 28 height 18
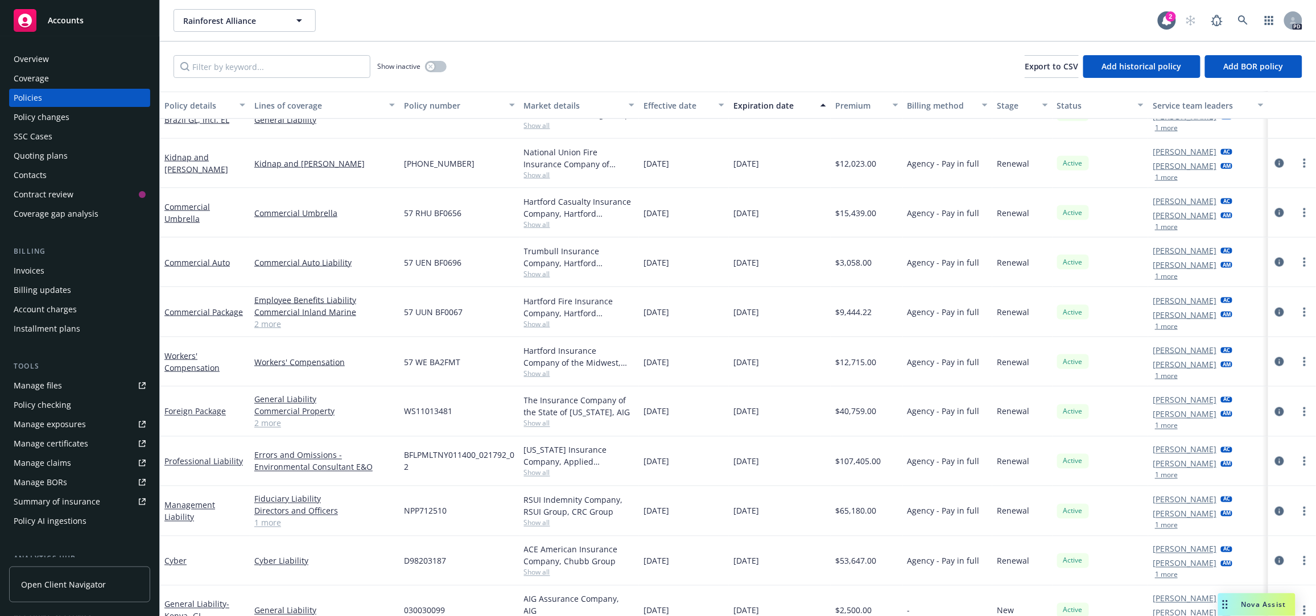
scroll to position [575, 0]
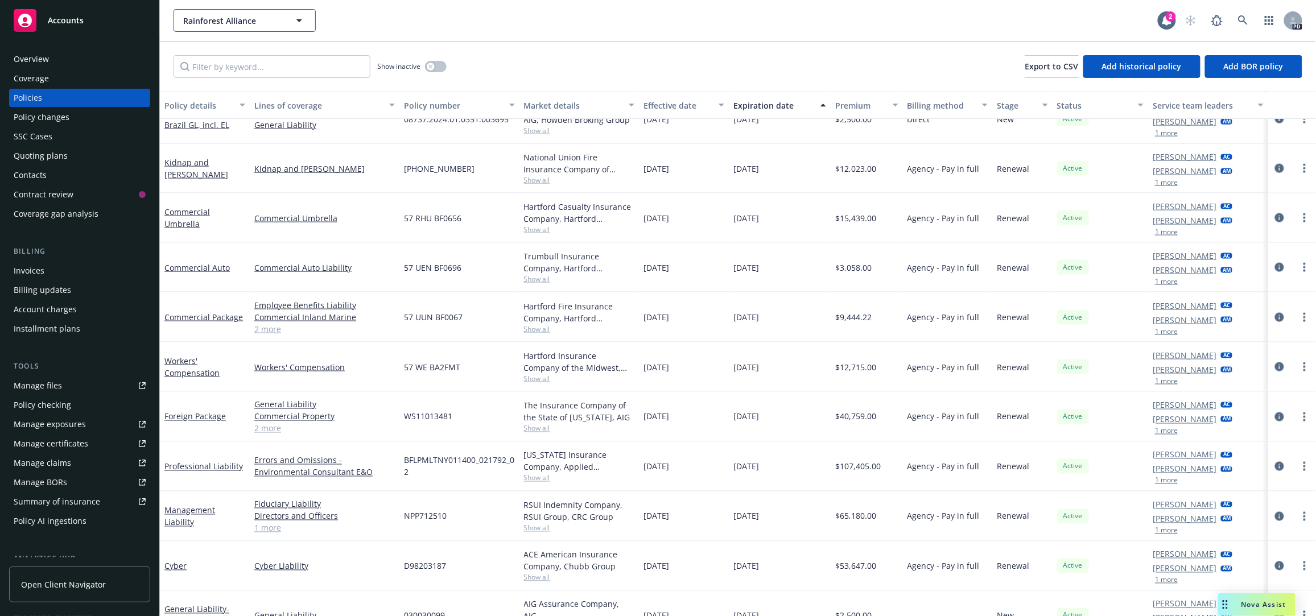
click at [299, 16] on icon "button" at bounding box center [299, 21] width 14 height 14
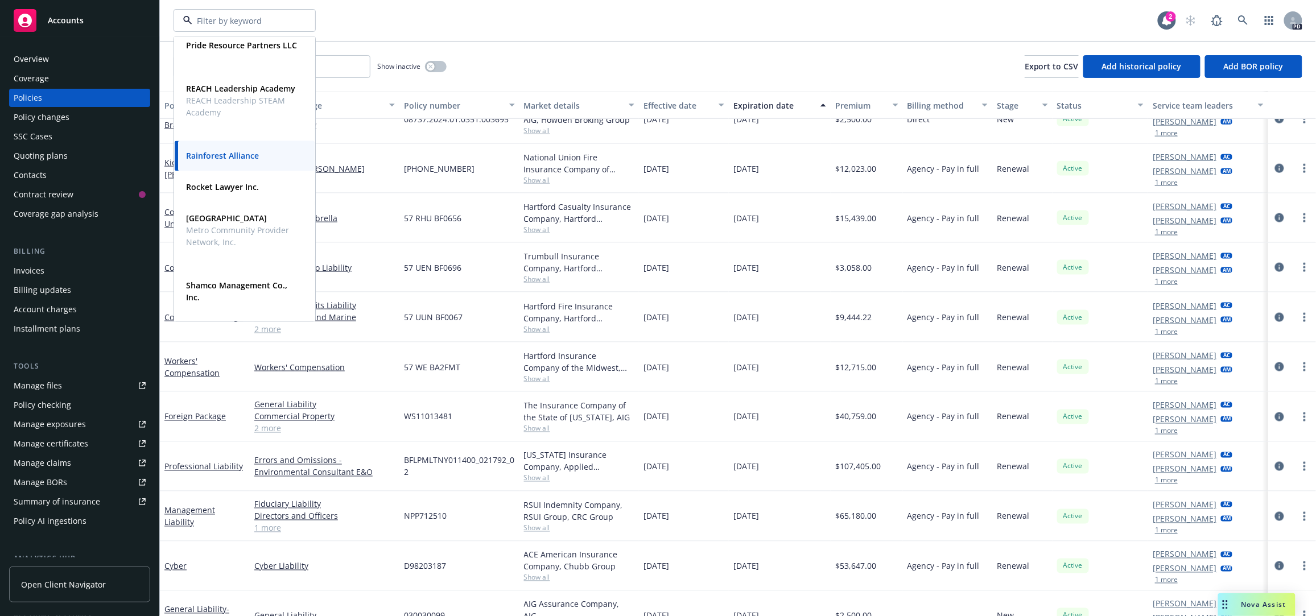
scroll to position [700, 0]
click at [239, 183] on strong "Rocket Lawyer Inc." at bounding box center [222, 184] width 73 height 11
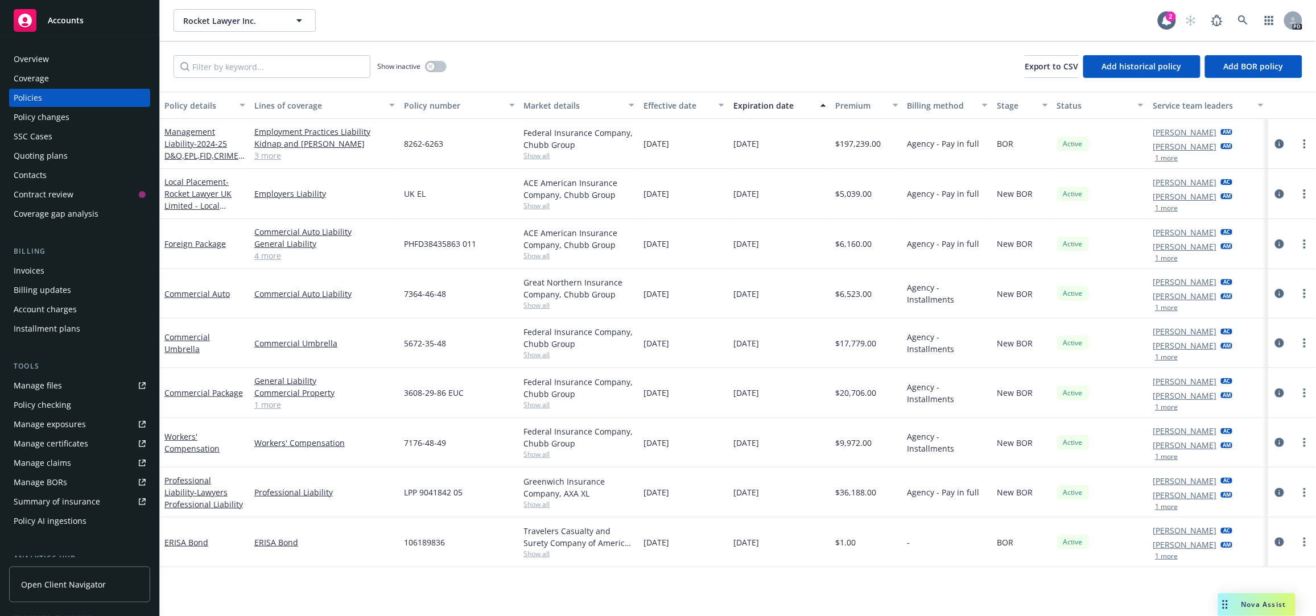
click at [48, 388] on div "Manage files" at bounding box center [38, 386] width 48 height 18
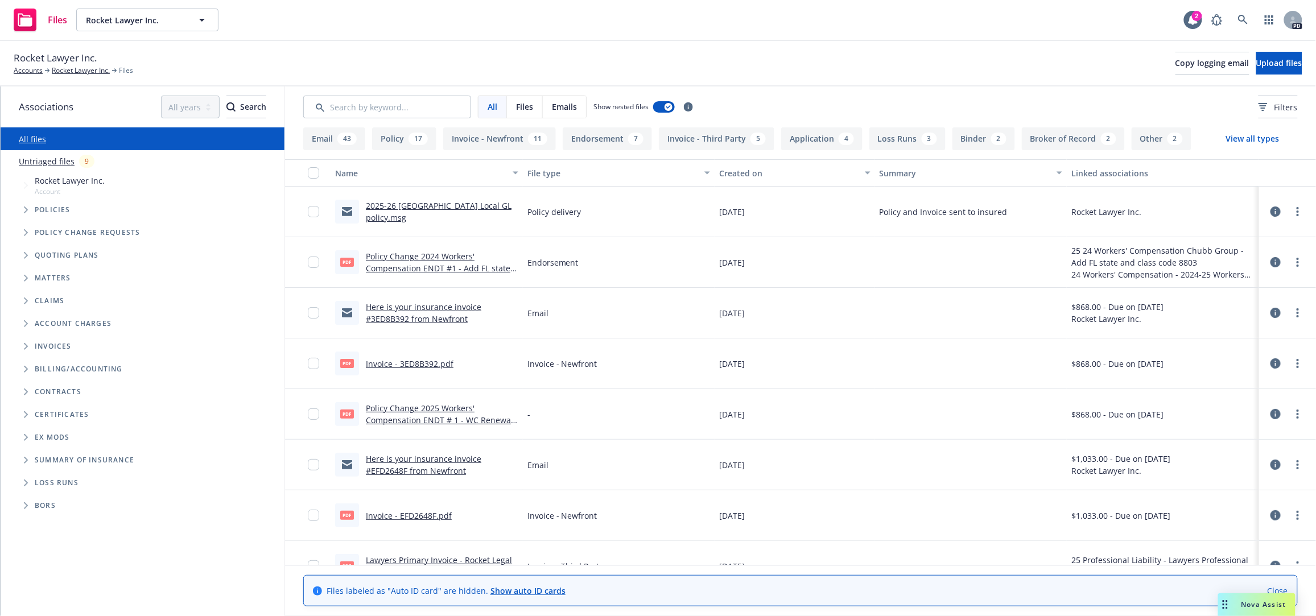
click at [41, 212] on span "Policies" at bounding box center [53, 209] width 36 height 7
click at [26, 209] on icon "Tree Example" at bounding box center [26, 209] width 5 height 7
